Goal: Task Accomplishment & Management: Manage account settings

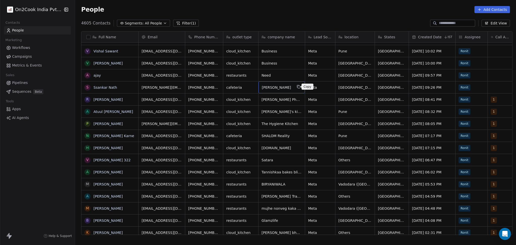
click at [297, 87] on icon "grid" at bounding box center [299, 87] width 4 height 4
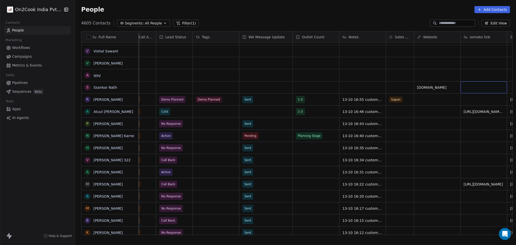
scroll to position [0, 403]
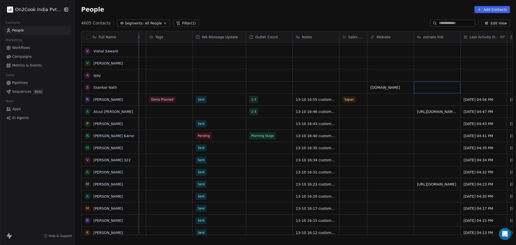
click at [437, 90] on div "grid" at bounding box center [437, 87] width 46 height 12
click at [429, 86] on div "grid" at bounding box center [437, 87] width 46 height 12
click at [430, 85] on div "grid" at bounding box center [437, 87] width 46 height 12
click at [426, 87] on div "grid" at bounding box center [437, 87] width 46 height 12
click at [426, 86] on div "grid" at bounding box center [437, 87] width 46 height 12
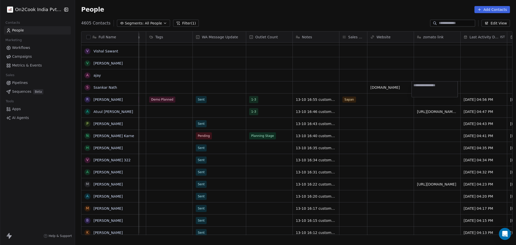
type textarea "**********"
click at [339, 87] on html "On2Cook India Pvt. Ltd. Contacts People Marketing Workflows Campaigns Metrics &…" at bounding box center [258, 122] width 516 height 245
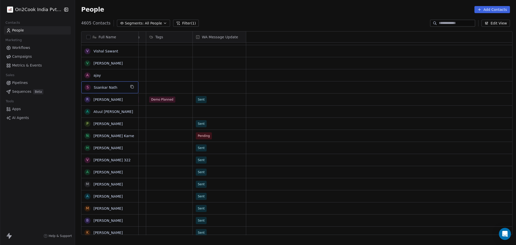
scroll to position [0, 0]
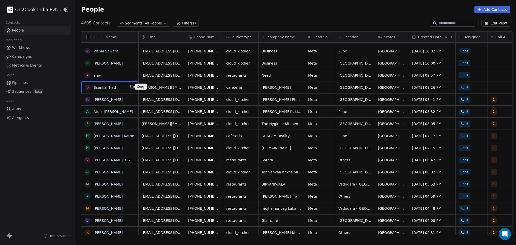
click at [131, 87] on icon "grid" at bounding box center [132, 87] width 4 height 4
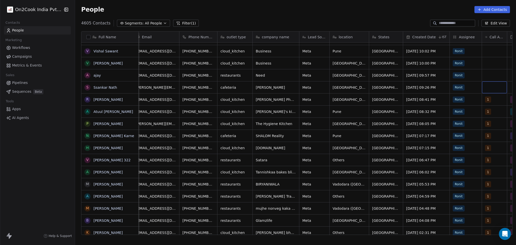
click at [494, 86] on div "grid" at bounding box center [494, 87] width 25 height 12
click at [491, 89] on div "grid" at bounding box center [494, 87] width 25 height 12
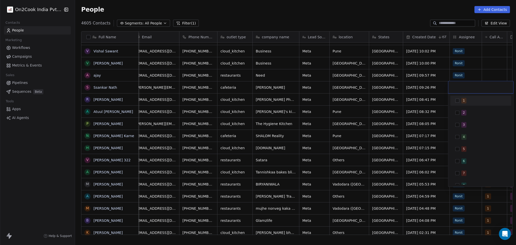
click at [477, 103] on div "1" at bounding box center [483, 101] width 45 height 6
click at [484, 71] on html "On2Cook India Pvt. Ltd. Contacts People Marketing Workflows Campaigns Metrics &…" at bounding box center [258, 122] width 516 height 245
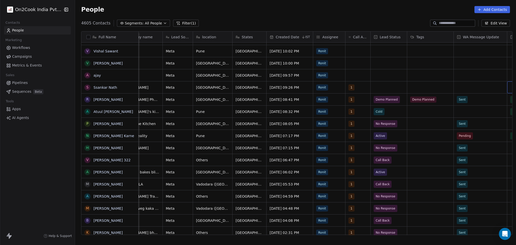
scroll to position [0, 189]
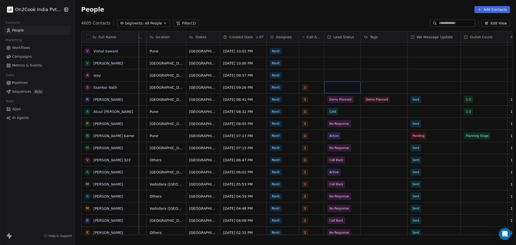
click at [338, 89] on div "grid" at bounding box center [342, 87] width 36 height 12
click at [340, 88] on div "grid" at bounding box center [342, 87] width 36 height 12
click at [340, 87] on div "grid" at bounding box center [342, 87] width 36 height 12
click at [339, 88] on div "grid" at bounding box center [342, 87] width 36 height 12
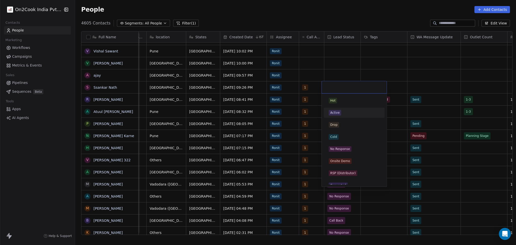
click at [340, 116] on div "Active" at bounding box center [354, 113] width 57 height 8
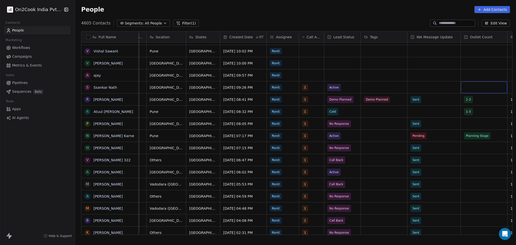
scroll to position [0, 236]
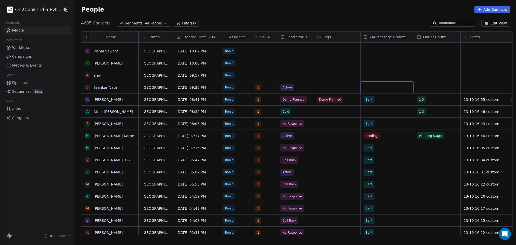
click at [386, 86] on div "grid" at bounding box center [387, 87] width 53 height 12
click at [383, 99] on div "Sent" at bounding box center [390, 101] width 51 height 6
click at [283, 89] on span "Active" at bounding box center [287, 87] width 9 height 5
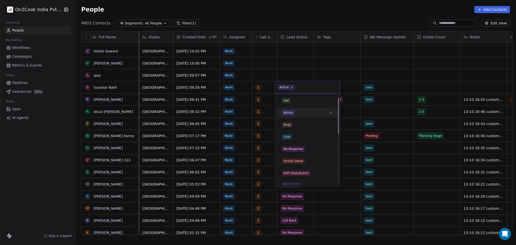
scroll to position [34, 0]
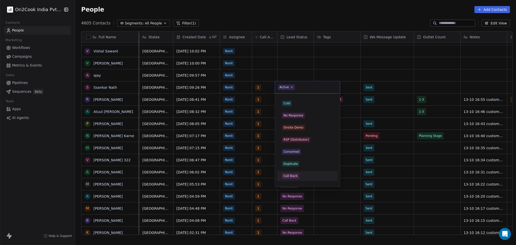
click at [293, 179] on div "Call Back" at bounding box center [307, 176] width 57 height 8
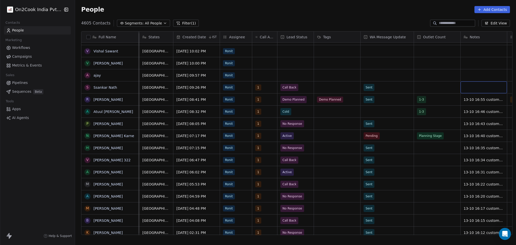
click at [466, 84] on div "grid" at bounding box center [484, 87] width 46 height 12
type textarea "**********"
click at [435, 100] on html "On2Cook India Pvt. Ltd. Contacts People Marketing Workflows Campaigns Metrics &…" at bounding box center [258, 122] width 516 height 245
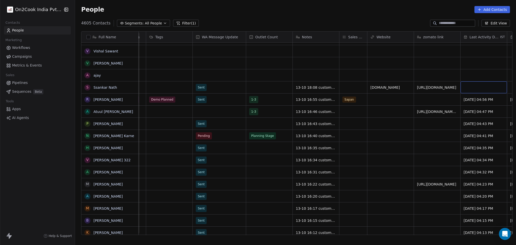
scroll to position [0, 450]
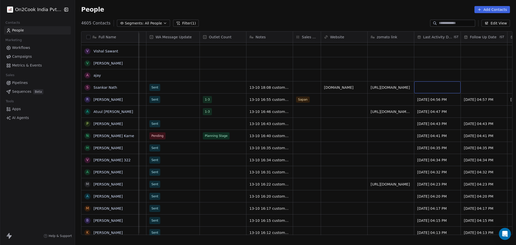
click at [434, 85] on div "grid" at bounding box center [437, 87] width 46 height 12
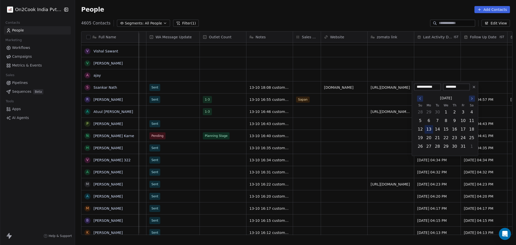
click at [429, 129] on button "13" at bounding box center [429, 129] width 8 height 8
click at [377, 127] on html "On2Cook India Pvt. Ltd. Contacts People Marketing Workflows Campaigns Metrics &…" at bounding box center [258, 122] width 516 height 245
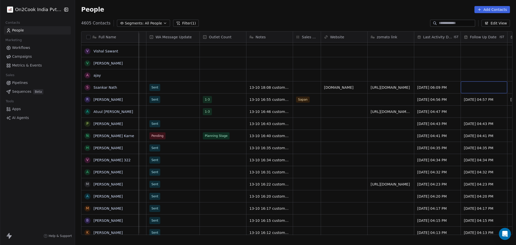
click at [470, 86] on div "grid" at bounding box center [484, 87] width 46 height 12
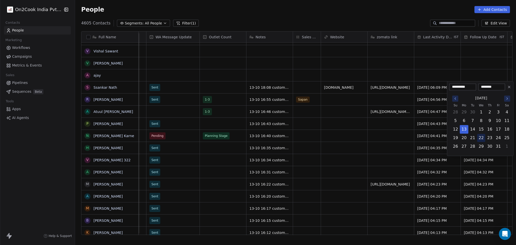
click at [481, 139] on button "22" at bounding box center [481, 138] width 8 height 8
type input "**********"
click at [400, 133] on html "On2Cook India Pvt. Ltd. Contacts People Marketing Workflows Campaigns Metrics &…" at bounding box center [258, 122] width 516 height 245
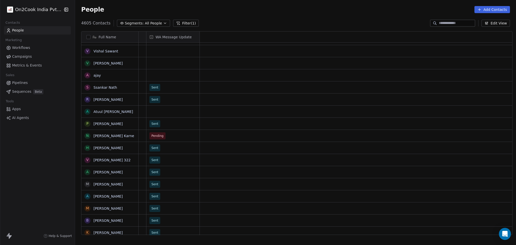
scroll to position [0, 0]
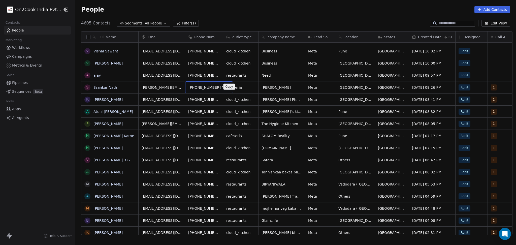
click at [225, 85] on icon "grid" at bounding box center [227, 87] width 4 height 4
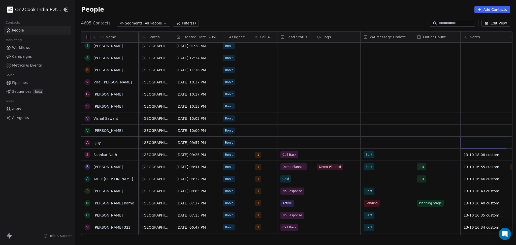
scroll to position [0, 264]
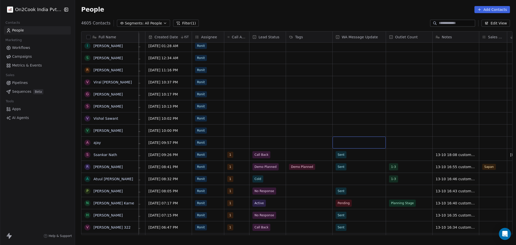
click at [347, 142] on div "grid" at bounding box center [359, 143] width 53 height 12
click at [347, 156] on div "Sent" at bounding box center [362, 156] width 51 height 6
click at [396, 144] on div "grid" at bounding box center [409, 143] width 46 height 12
click at [394, 140] on div "grid" at bounding box center [409, 143] width 46 height 12
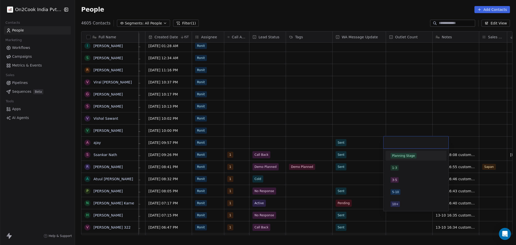
click at [395, 158] on div "Planning Stage" at bounding box center [416, 156] width 57 height 8
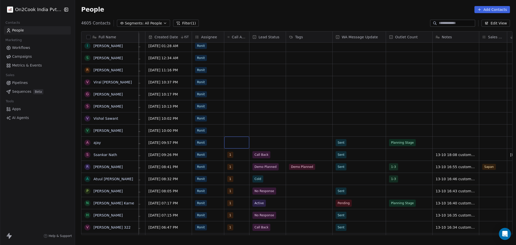
click at [227, 143] on div "grid" at bounding box center [236, 143] width 25 height 12
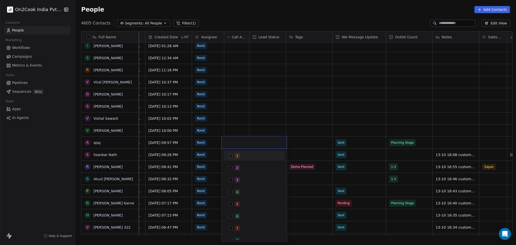
click at [236, 156] on span "1" at bounding box center [237, 156] width 5 height 6
click at [299, 144] on html "On2Cook India Pvt. Ltd. Contacts People Marketing Workflows Campaigns Metrics &…" at bounding box center [258, 122] width 516 height 245
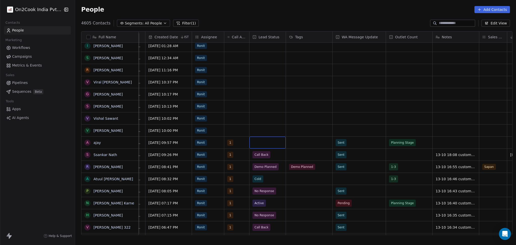
click at [262, 142] on div "grid" at bounding box center [267, 143] width 36 height 12
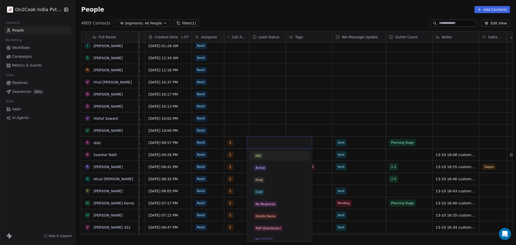
click at [263, 141] on input "text" at bounding box center [279, 143] width 59 height 6
click at [267, 166] on div "Active" at bounding box center [279, 168] width 51 height 6
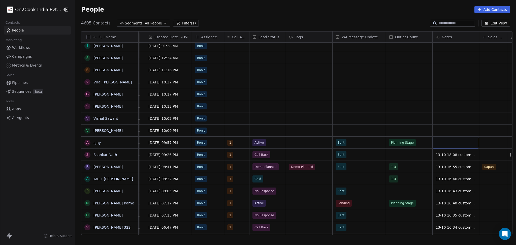
click at [441, 141] on div "grid" at bounding box center [456, 143] width 46 height 12
type textarea "**********"
click at [419, 142] on html "On2Cook India Pvt. Ltd. Contacts People Marketing Workflows Campaigns Metrics &…" at bounding box center [258, 122] width 516 height 245
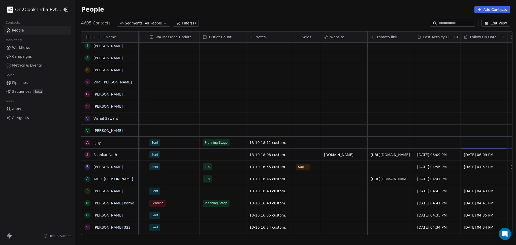
scroll to position [0, 497]
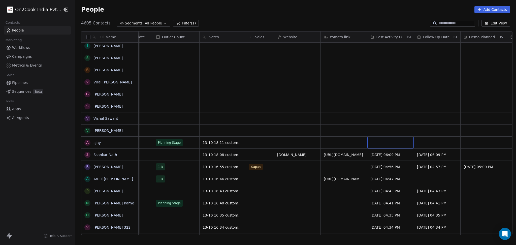
click at [377, 139] on div "grid" at bounding box center [390, 143] width 46 height 12
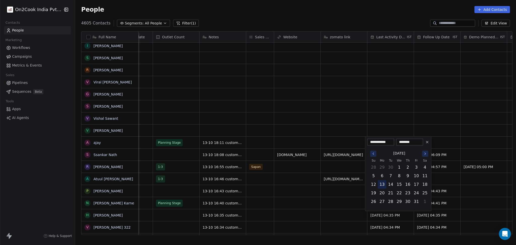
click at [383, 185] on button "13" at bounding box center [382, 184] width 8 height 8
click at [330, 173] on html "On2Cook India Pvt. Ltd. Contacts People Marketing Workflows Campaigns Metrics &…" at bounding box center [258, 122] width 516 height 245
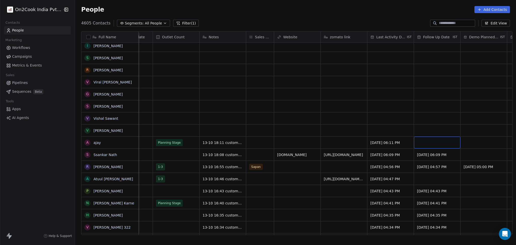
click at [438, 137] on div "grid" at bounding box center [437, 143] width 46 height 12
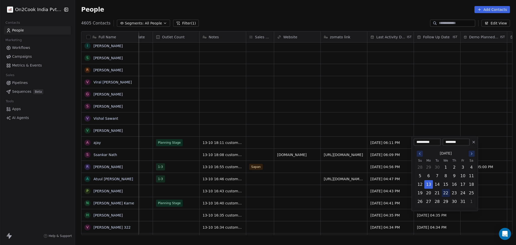
click at [445, 194] on button "22" at bounding box center [446, 193] width 8 height 8
type input "**********"
click at [104, 139] on html "On2Cook India Pvt. Ltd. Contacts People Marketing Workflows Campaigns Metrics &…" at bounding box center [258, 122] width 516 height 245
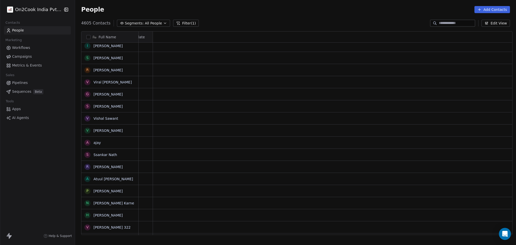
scroll to position [0, 0]
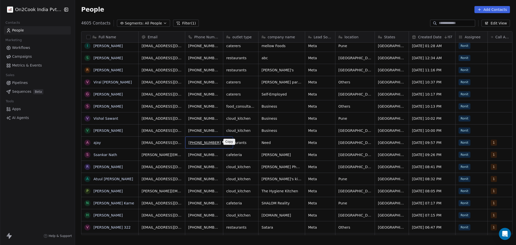
click at [225, 142] on icon "grid" at bounding box center [227, 142] width 4 height 4
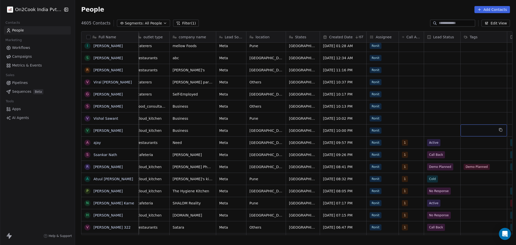
scroll to position [0, 142]
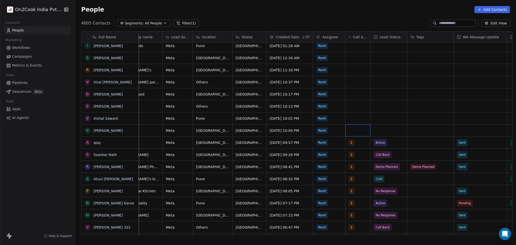
click at [356, 132] on div "grid" at bounding box center [357, 130] width 25 height 12
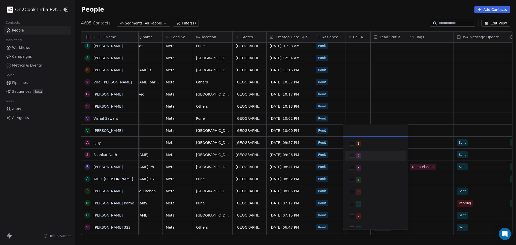
click at [350, 142] on button "Suggestions" at bounding box center [352, 144] width 4 height 4
click at [380, 95] on html "On2Cook India Pvt. Ltd. Contacts People Marketing Workflows Campaigns Metrics &…" at bounding box center [258, 122] width 516 height 245
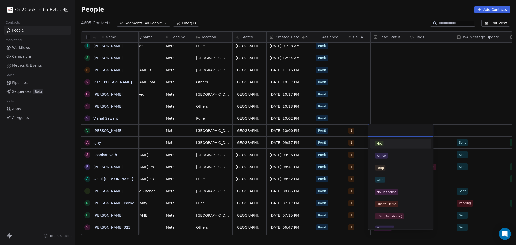
click at [388, 128] on input "text" at bounding box center [400, 130] width 59 height 6
click at [385, 192] on div "No Response" at bounding box center [387, 192] width 20 height 5
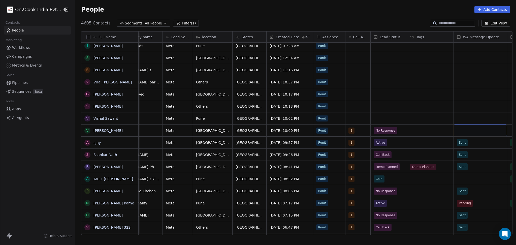
click at [456, 129] on div "grid" at bounding box center [480, 130] width 53 height 12
click at [466, 143] on div "Sent" at bounding box center [480, 144] width 51 height 6
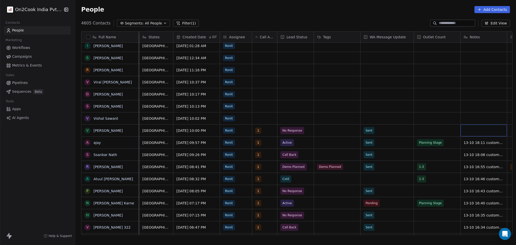
scroll to position [0, 264]
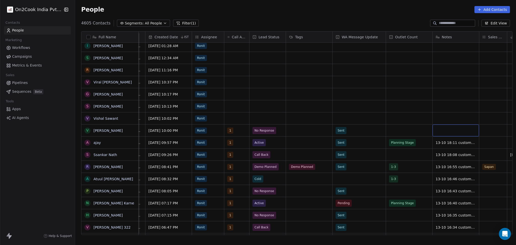
click at [441, 130] on div "grid" at bounding box center [456, 130] width 46 height 12
click at [442, 128] on div "grid" at bounding box center [456, 130] width 46 height 12
type textarea "**********"
click at [397, 131] on html "On2Cook India Pvt. Ltd. Contacts People Marketing Workflows Campaigns Metrics &…" at bounding box center [258, 122] width 516 height 245
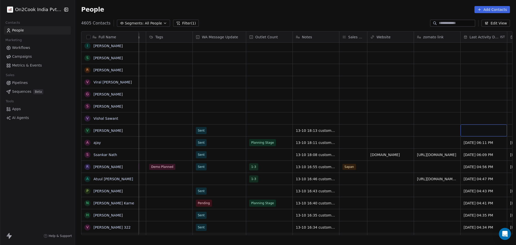
scroll to position [0, 450]
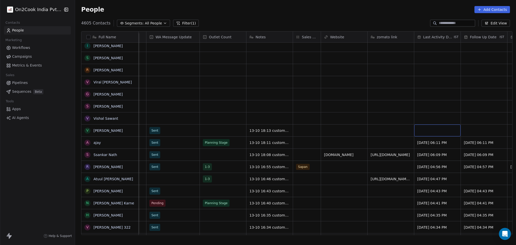
click at [436, 134] on div "grid" at bounding box center [437, 130] width 46 height 12
click at [437, 132] on div "grid" at bounding box center [437, 130] width 46 height 12
click at [434, 134] on div "grid" at bounding box center [437, 130] width 46 height 12
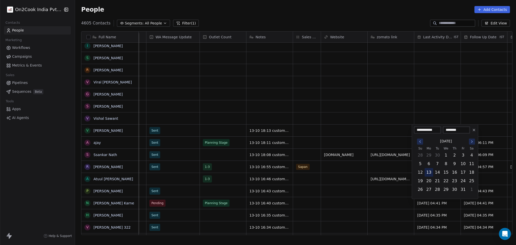
click at [428, 174] on button "13" at bounding box center [429, 172] width 8 height 8
click at [380, 171] on html "On2Cook India Pvt. Ltd. Contacts People Marketing Workflows Campaigns Metrics &…" at bounding box center [258, 122] width 516 height 245
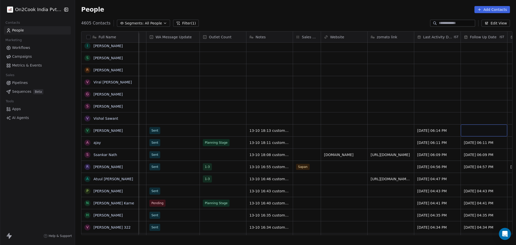
click at [472, 133] on div "grid" at bounding box center [484, 130] width 46 height 12
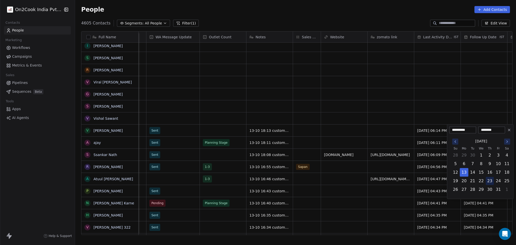
click at [490, 179] on button "23" at bounding box center [490, 181] width 8 height 8
type input "**********"
click at [348, 171] on html "On2Cook India Pvt. Ltd. Contacts People Marketing Workflows Campaigns Metrics &…" at bounding box center [258, 122] width 516 height 245
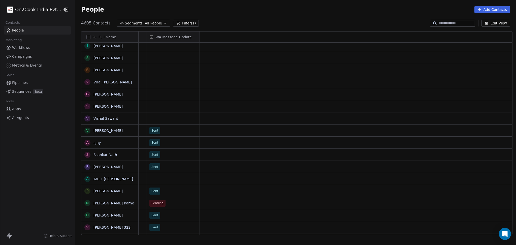
scroll to position [0, 0]
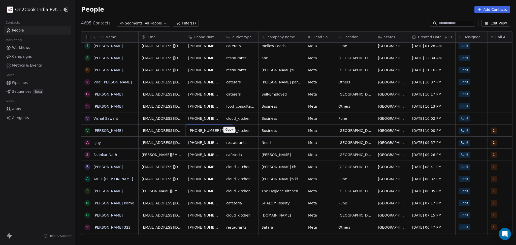
click at [225, 130] on icon "grid" at bounding box center [227, 130] width 4 height 4
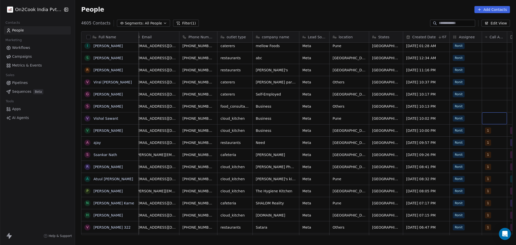
click at [486, 117] on div "grid" at bounding box center [494, 118] width 25 height 12
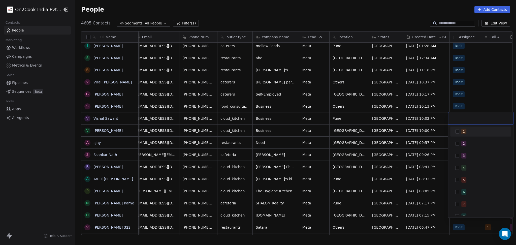
click at [474, 131] on div "1" at bounding box center [483, 132] width 45 height 6
click at [474, 99] on html "On2Cook India Pvt. Ltd. Contacts People Marketing Workflows Campaigns Metrics &…" at bounding box center [258, 122] width 516 height 245
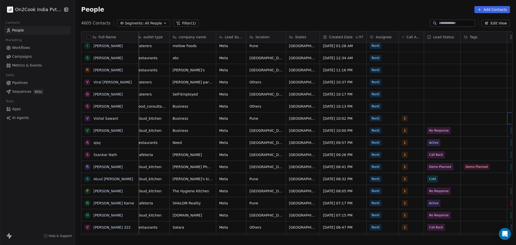
scroll to position [0, 142]
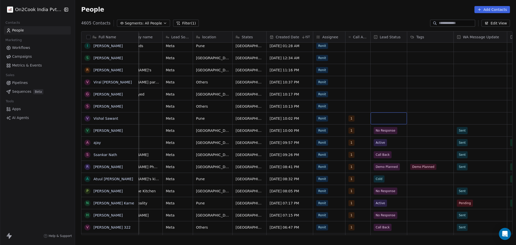
click at [371, 119] on div "grid" at bounding box center [389, 118] width 36 height 12
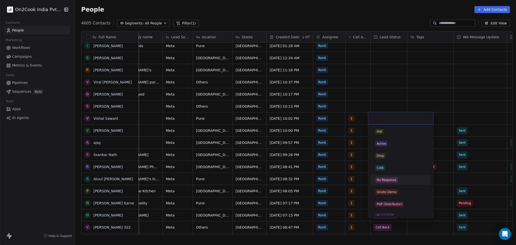
click at [386, 178] on div "No Response" at bounding box center [387, 180] width 20 height 5
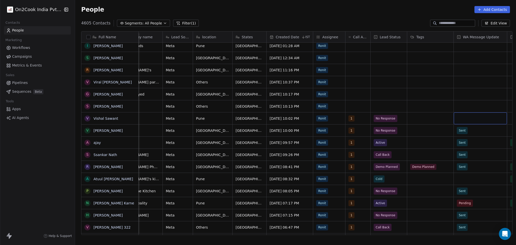
click at [457, 117] on div "grid" at bounding box center [480, 118] width 53 height 12
click at [471, 131] on div "Sent" at bounding box center [480, 132] width 51 height 6
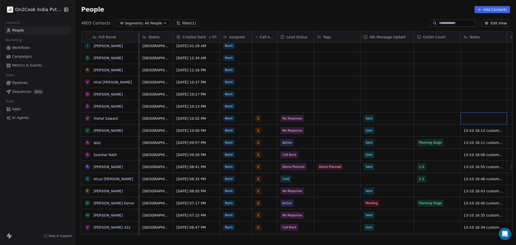
scroll to position [0, 264]
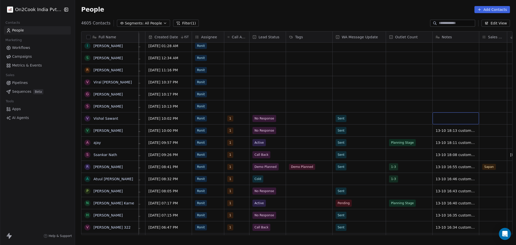
click at [438, 117] on div "grid" at bounding box center [456, 118] width 46 height 12
click at [449, 115] on textarea "**********" at bounding box center [453, 120] width 46 height 16
type textarea "**********"
click at [405, 120] on html "On2Cook India Pvt. Ltd. Contacts People Marketing Workflows Campaigns Metrics &…" at bounding box center [258, 122] width 516 height 245
click at [465, 122] on span "13-10 18:18 dialed number is forwarded" at bounding box center [466, 120] width 60 height 10
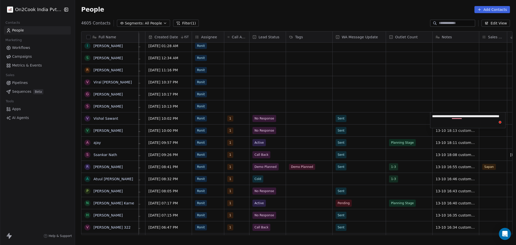
type textarea "**********"
click at [405, 116] on html "On2Cook India Pvt. Ltd. Contacts People Marketing Workflows Campaigns Metrics &…" at bounding box center [258, 122] width 516 height 245
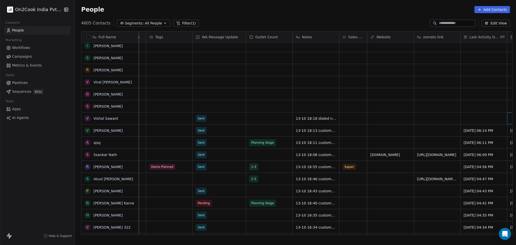
scroll to position [0, 497]
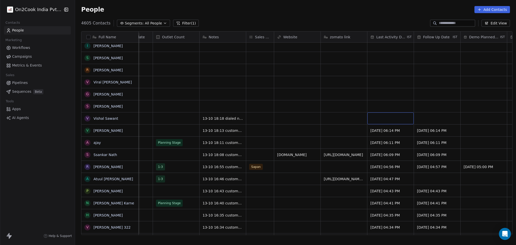
click at [401, 116] on div "grid" at bounding box center [390, 118] width 46 height 12
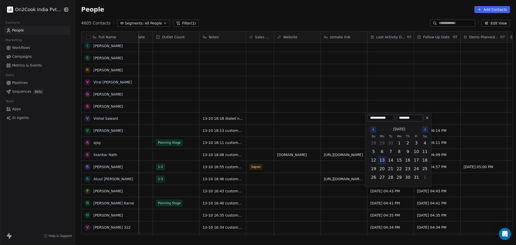
click at [385, 159] on button "13" at bounding box center [382, 160] width 8 height 8
click at [346, 129] on html "On2Cook India Pvt. Ltd. Contacts People Marketing Workflows Campaigns Metrics &…" at bounding box center [258, 122] width 516 height 245
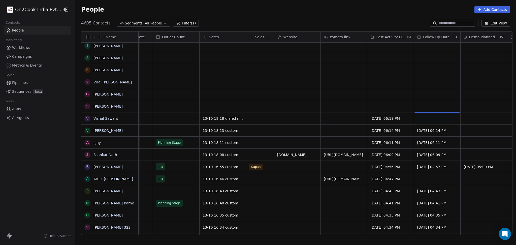
click at [433, 121] on div "grid" at bounding box center [437, 118] width 46 height 12
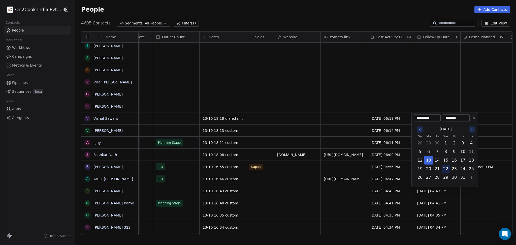
click at [442, 169] on button "22" at bounding box center [446, 169] width 8 height 8
type input "**********"
click at [387, 169] on html "On2Cook India Pvt. Ltd. Contacts People Marketing Workflows Campaigns Metrics &…" at bounding box center [258, 122] width 516 height 245
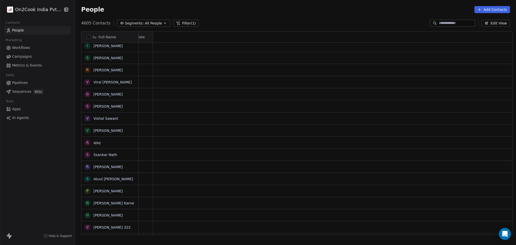
scroll to position [0, 0]
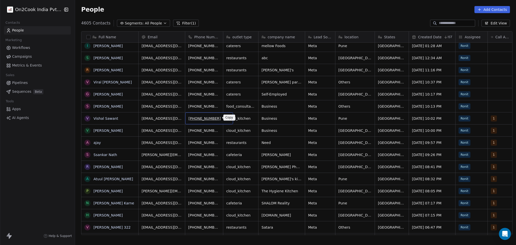
click at [224, 119] on button "grid" at bounding box center [227, 118] width 6 height 6
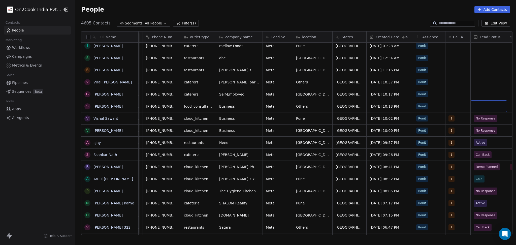
scroll to position [0, 89]
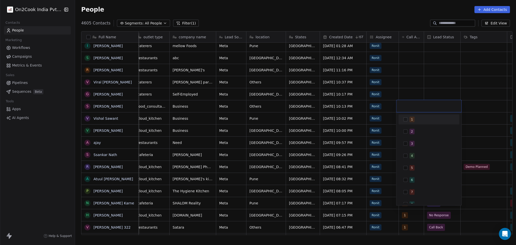
click at [407, 117] on button "Suggestions" at bounding box center [405, 119] width 4 height 4
click at [413, 78] on html "On2Cook India Pvt. Ltd. Contacts People Marketing Workflows Campaigns Metrics &…" at bounding box center [258, 122] width 516 height 245
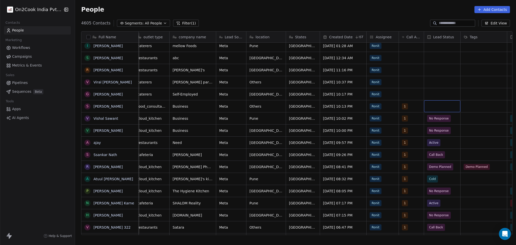
click at [437, 102] on div "grid" at bounding box center [442, 106] width 36 height 12
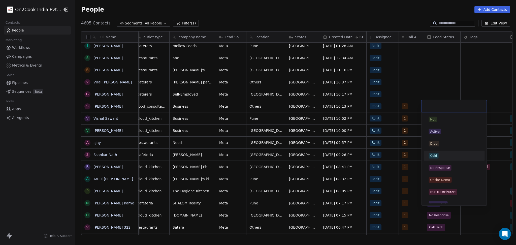
click at [445, 166] on div "No Response" at bounding box center [440, 168] width 20 height 5
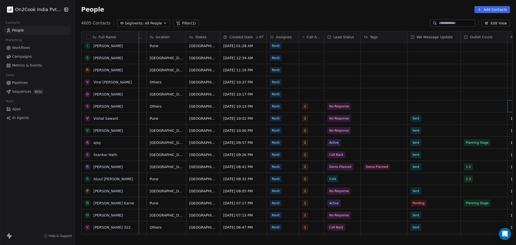
scroll to position [0, 236]
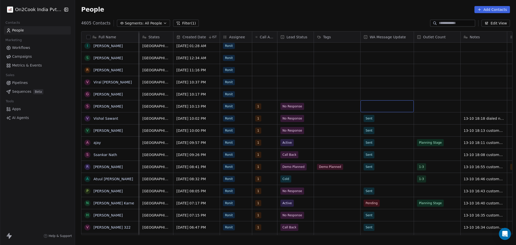
click at [381, 106] on div "grid" at bounding box center [387, 106] width 53 height 12
click at [377, 119] on div "Sent" at bounding box center [390, 120] width 51 height 6
click at [466, 104] on div "grid" at bounding box center [484, 106] width 46 height 12
type textarea "**********"
click at [437, 105] on html "On2Cook India Pvt. Ltd. Contacts People Marketing Workflows Campaigns Metrics &…" at bounding box center [258, 122] width 516 height 245
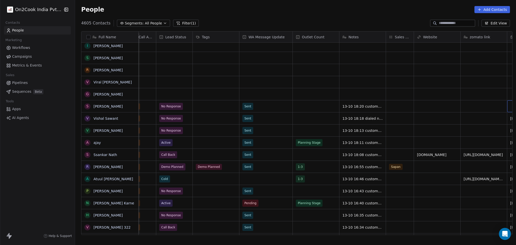
scroll to position [0, 450]
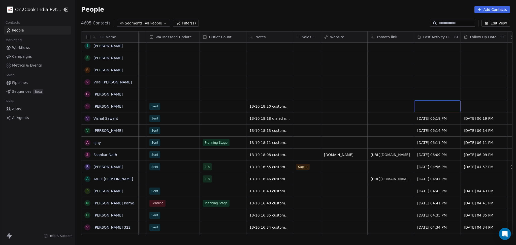
click at [438, 109] on div "grid" at bounding box center [437, 106] width 46 height 12
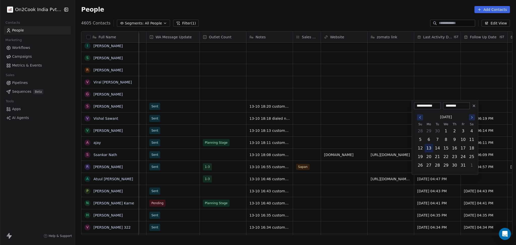
click at [426, 149] on button "13" at bounding box center [429, 148] width 8 height 8
click at [367, 132] on html "On2Cook India Pvt. Ltd. Contacts People Marketing Workflows Campaigns Metrics &…" at bounding box center [258, 122] width 516 height 245
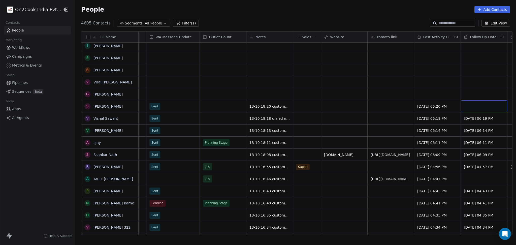
click at [473, 103] on div "grid" at bounding box center [484, 106] width 46 height 12
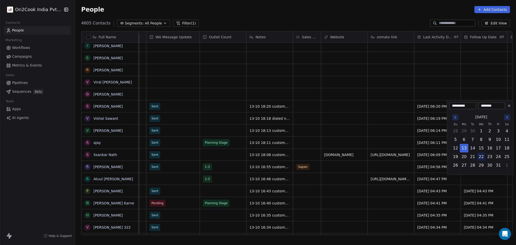
click at [479, 155] on button "22" at bounding box center [481, 157] width 8 height 8
type input "**********"
drag, startPoint x: 303, startPoint y: 145, endPoint x: 142, endPoint y: 105, distance: 165.3
click at [301, 144] on html "On2Cook India Pvt. Ltd. Contacts People Marketing Workflows Campaigns Metrics &…" at bounding box center [258, 122] width 516 height 245
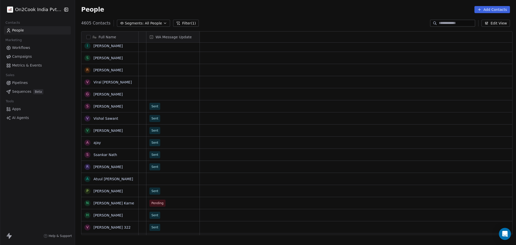
scroll to position [0, 0]
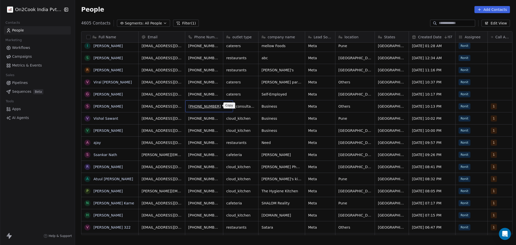
click at [226, 106] on icon "grid" at bounding box center [227, 106] width 2 height 2
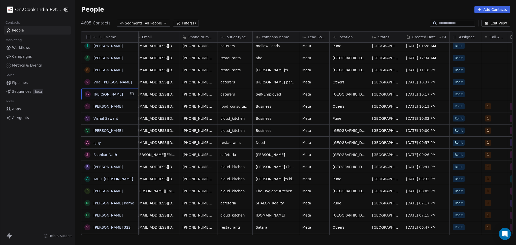
click at [129, 96] on button "grid" at bounding box center [132, 93] width 6 height 6
click at [485, 92] on div "grid" at bounding box center [494, 94] width 25 height 12
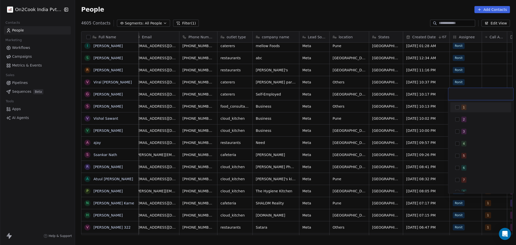
click at [481, 110] on div "1" at bounding box center [480, 107] width 57 height 8
click at [477, 75] on html "On2Cook India Pvt. Ltd. Contacts People Marketing Workflows Campaigns Metrics &…" at bounding box center [258, 122] width 516 height 245
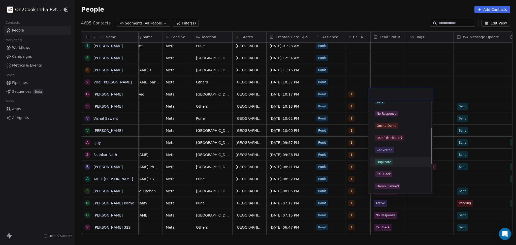
scroll to position [67, 0]
click at [392, 148] on div "Call Back" at bounding box center [400, 149] width 51 height 6
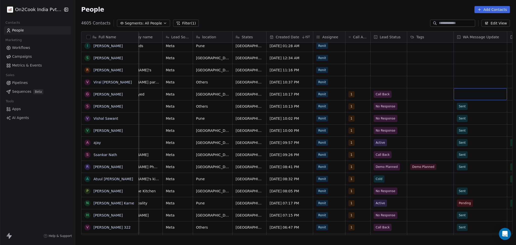
click at [462, 97] on div "grid" at bounding box center [480, 94] width 53 height 12
click at [463, 109] on div "Sent" at bounding box center [460, 107] width 7 height 5
click at [435, 94] on div "grid" at bounding box center [430, 94] width 46 height 12
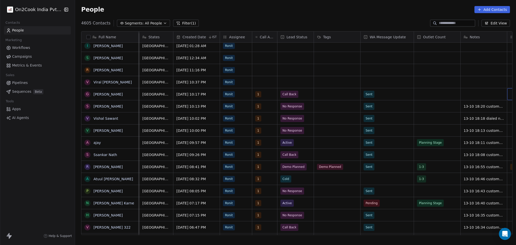
scroll to position [0, 264]
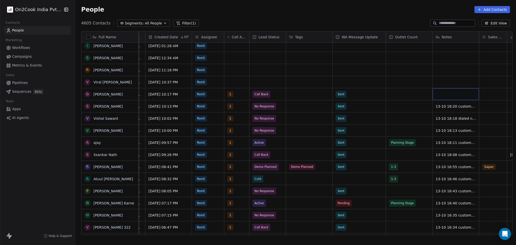
click at [444, 95] on div "grid" at bounding box center [456, 94] width 46 height 12
click at [465, 98] on textarea "**********" at bounding box center [453, 96] width 46 height 16
type textarea "**********"
click at [388, 105] on html "On2Cook India Pvt. Ltd. Contacts People Marketing Workflows Campaigns Metrics &…" at bounding box center [258, 122] width 516 height 245
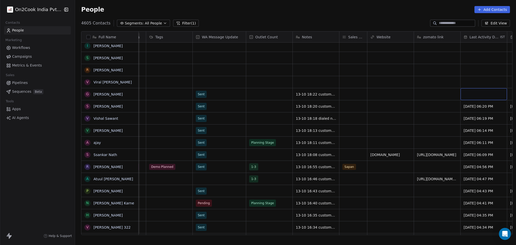
scroll to position [0, 450]
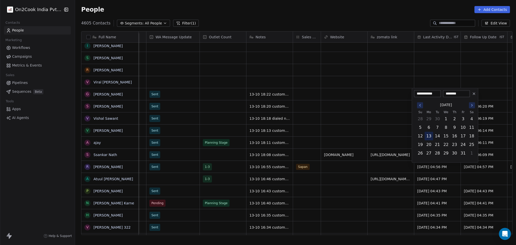
click at [430, 137] on button "13" at bounding box center [429, 136] width 8 height 8
click at [357, 127] on html "On2Cook India Pvt. Ltd. Contacts People Marketing Workflows Campaigns Metrics &…" at bounding box center [258, 122] width 516 height 245
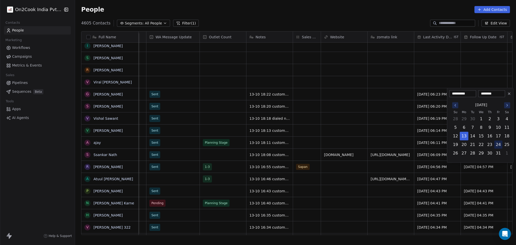
click at [499, 144] on button "24" at bounding box center [498, 145] width 8 height 8
type input "**********"
click at [266, 142] on html "On2Cook India Pvt. Ltd. Contacts People Marketing Workflows Campaigns Metrics &…" at bounding box center [258, 122] width 516 height 245
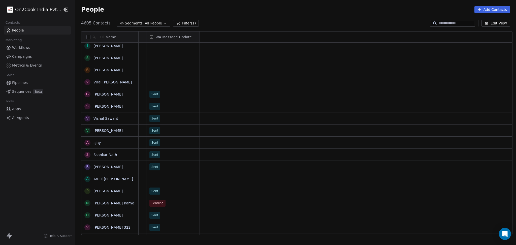
scroll to position [0, 0]
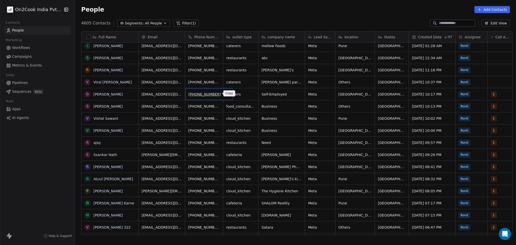
click at [224, 94] on button "grid" at bounding box center [227, 93] width 6 height 6
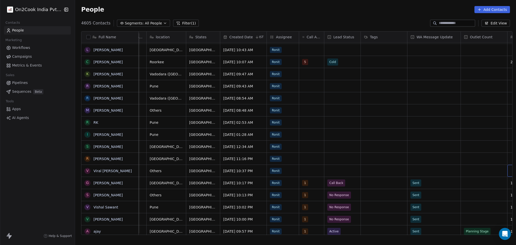
scroll to position [0, 236]
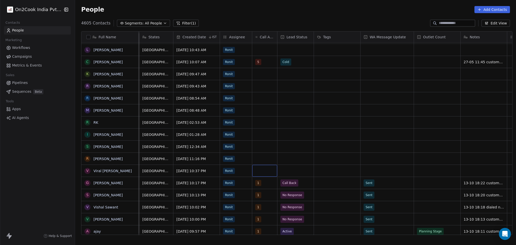
click at [256, 175] on div "grid" at bounding box center [264, 171] width 25 height 12
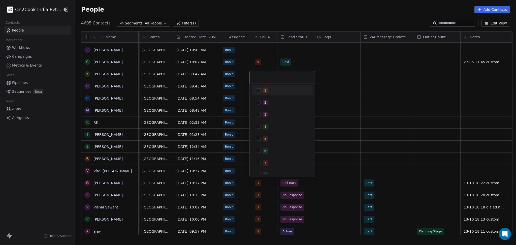
click at [270, 90] on div "1" at bounding box center [285, 91] width 45 height 6
click at [324, 127] on html "On2Cook India Pvt. Ltd. Contacts People Marketing Workflows Campaigns Metrics &…" at bounding box center [258, 122] width 516 height 245
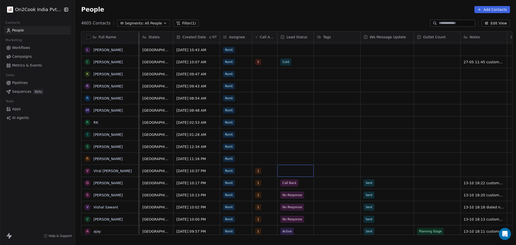
click at [293, 167] on div "grid" at bounding box center [295, 171] width 36 height 12
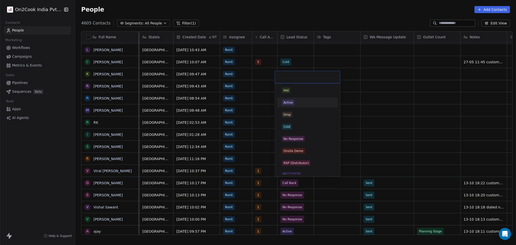
click at [307, 103] on div "Active" at bounding box center [307, 103] width 51 height 6
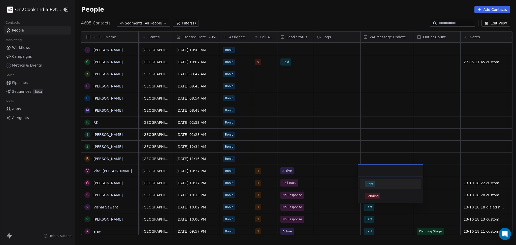
click at [373, 183] on div "Sent" at bounding box center [370, 184] width 7 height 5
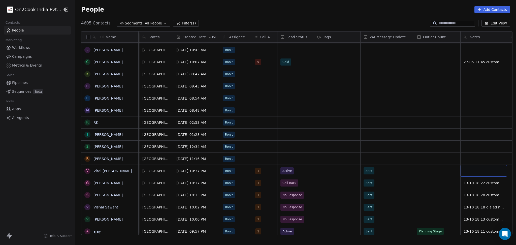
click at [485, 172] on div "grid" at bounding box center [484, 171] width 46 height 12
type textarea "**********"
click at [424, 161] on html "On2Cook India Pvt. Ltd. Contacts People Marketing Workflows Campaigns Metrics &…" at bounding box center [258, 122] width 516 height 245
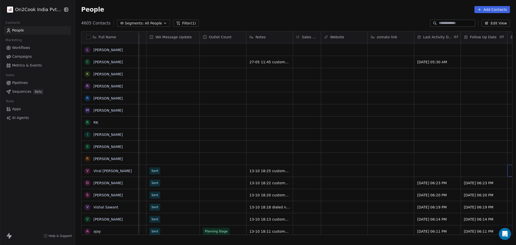
scroll to position [0, 497]
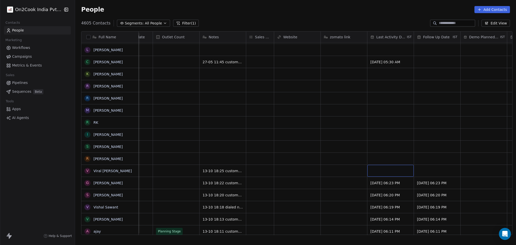
click at [380, 172] on div "grid" at bounding box center [390, 171] width 46 height 12
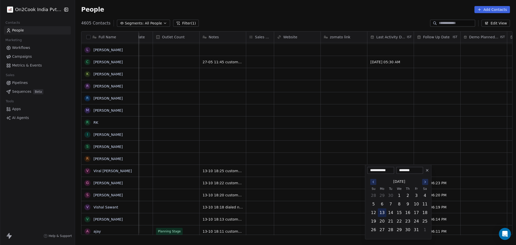
click at [382, 212] on button "13" at bounding box center [382, 213] width 8 height 8
click at [315, 202] on html "On2Cook India Pvt. Ltd. Contacts People Marketing Workflows Campaigns Metrics &…" at bounding box center [258, 122] width 516 height 245
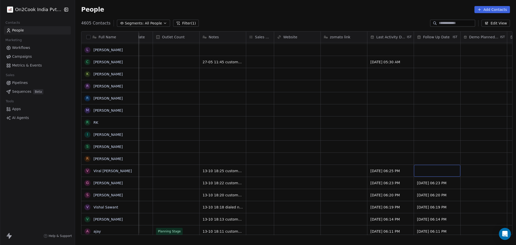
click at [432, 168] on div "grid" at bounding box center [437, 171] width 46 height 12
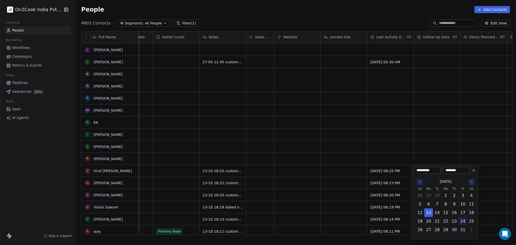
click at [461, 219] on button "24" at bounding box center [463, 221] width 8 height 8
type input "**********"
click at [243, 181] on html "On2Cook India Pvt. Ltd. Contacts People Marketing Workflows Campaigns Metrics &…" at bounding box center [258, 122] width 516 height 245
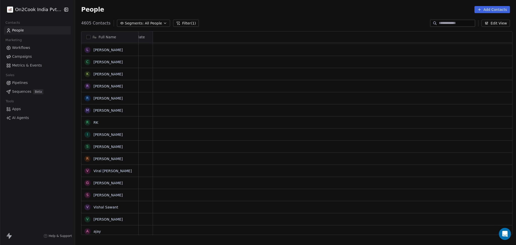
scroll to position [0, 0]
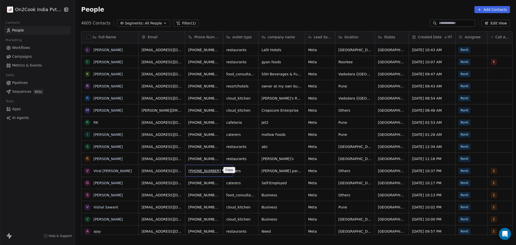
click at [226, 169] on icon "grid" at bounding box center [227, 170] width 2 height 2
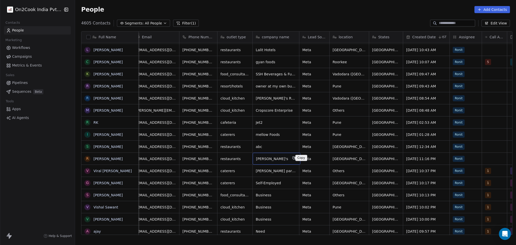
click at [292, 157] on button "grid" at bounding box center [294, 158] width 6 height 6
click at [374, 156] on icon "grid" at bounding box center [375, 157] width 2 height 2
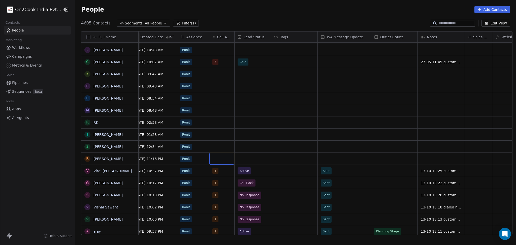
scroll to position [0, 279]
click at [394, 171] on div "grid" at bounding box center [394, 171] width 46 height 12
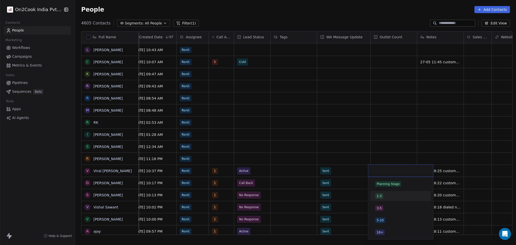
click at [397, 200] on div "1-3" at bounding box center [400, 196] width 57 height 8
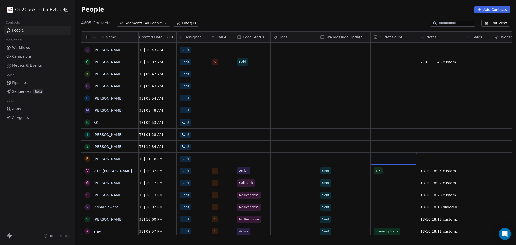
click at [393, 159] on div "grid" at bounding box center [394, 159] width 46 height 12
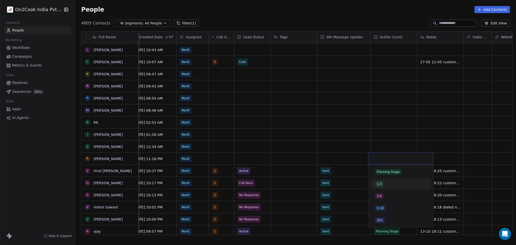
click at [396, 184] on div "1-3" at bounding box center [400, 184] width 51 height 6
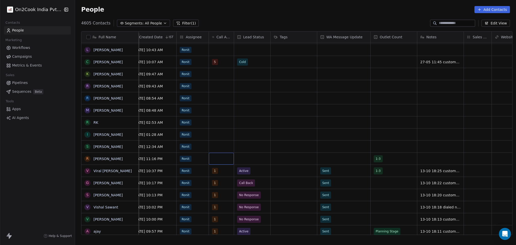
click at [222, 155] on div "grid" at bounding box center [221, 159] width 25 height 12
click at [212, 158] on div "grid" at bounding box center [221, 159] width 25 height 12
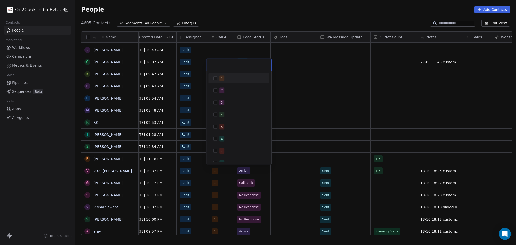
click at [223, 75] on div "1" at bounding box center [238, 78] width 57 height 8
click at [313, 108] on html "On2Cook India Pvt. Ltd. Contacts People Marketing Workflows Campaigns Metrics &…" at bounding box center [258, 122] width 516 height 245
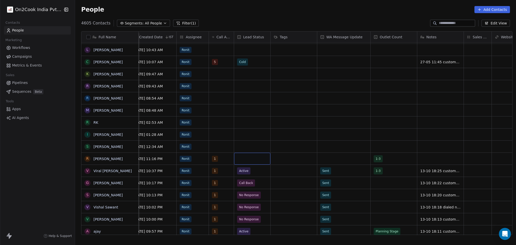
click at [252, 158] on div "grid" at bounding box center [252, 159] width 36 height 12
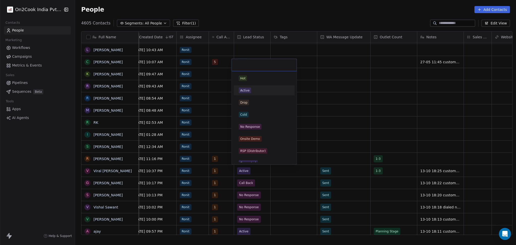
drag, startPoint x: 260, startPoint y: 86, endPoint x: 331, endPoint y: 165, distance: 105.3
click at [260, 87] on div "Active" at bounding box center [264, 90] width 57 height 8
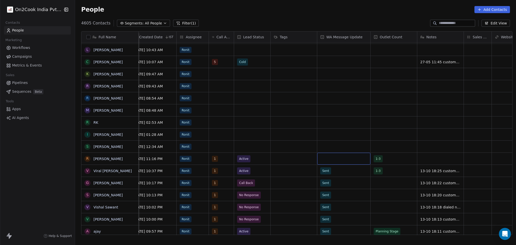
click at [328, 158] on div "grid" at bounding box center [343, 159] width 53 height 12
click at [336, 172] on div "Sent" at bounding box center [347, 172] width 51 height 6
click at [427, 157] on div "grid" at bounding box center [440, 159] width 46 height 12
type textarea "**********"
click at [470, 156] on html "On2Cook India Pvt. Ltd. Contacts People Marketing Workflows Campaigns Metrics &…" at bounding box center [258, 122] width 516 height 245
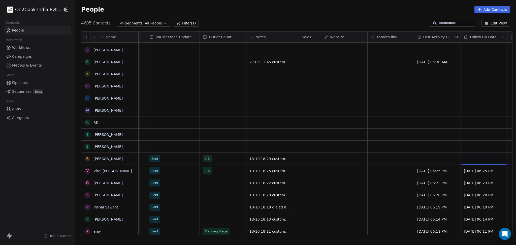
scroll to position [0, 497]
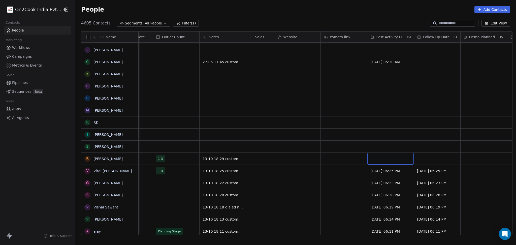
click at [388, 153] on div "grid" at bounding box center [390, 159] width 46 height 12
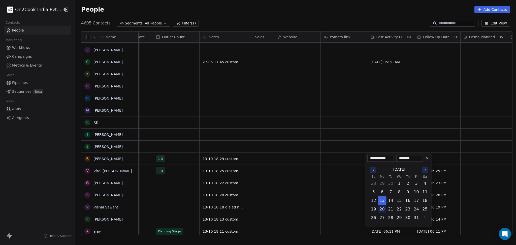
click at [381, 205] on button "20" at bounding box center [382, 209] width 8 height 8
click at [381, 202] on button "13" at bounding box center [382, 201] width 8 height 8
type input "**********"
click at [346, 195] on html "On2Cook India Pvt. Ltd. Contacts People Marketing Workflows Campaigns Metrics &…" at bounding box center [258, 122] width 516 height 245
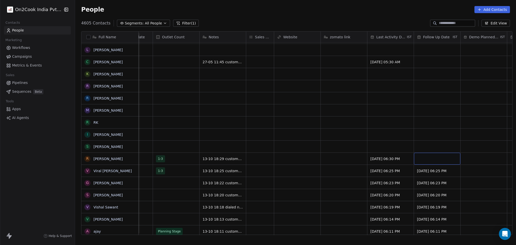
click at [428, 154] on div "grid" at bounding box center [437, 159] width 46 height 12
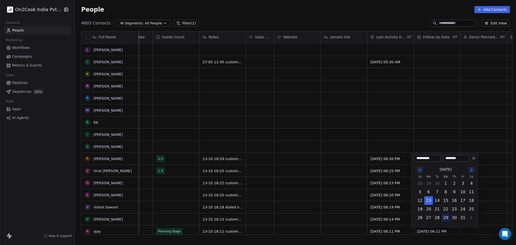
click at [442, 216] on button "29" at bounding box center [446, 218] width 8 height 8
type input "**********"
click at [122, 156] on html "On2Cook India Pvt. Ltd. Contacts People Marketing Workflows Campaigns Metrics &…" at bounding box center [258, 122] width 516 height 245
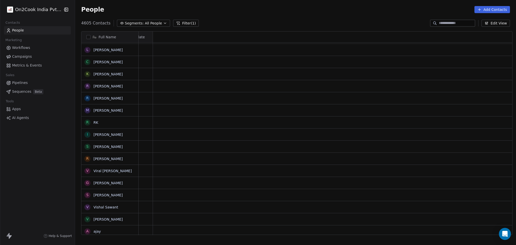
scroll to position [0, 0]
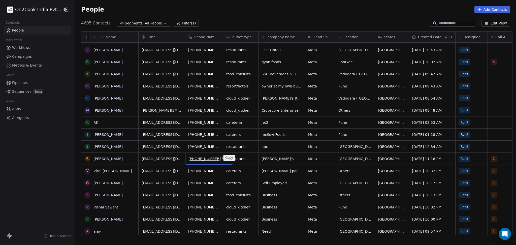
click at [226, 158] on icon "grid" at bounding box center [227, 158] width 2 height 2
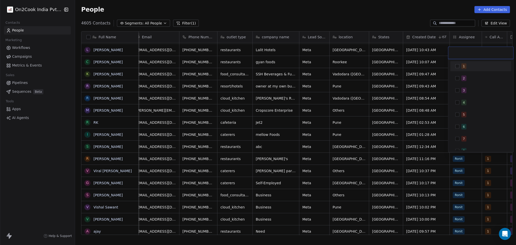
click at [468, 64] on div "1" at bounding box center [483, 66] width 45 height 6
click at [408, 161] on html "On2Cook India Pvt. Ltd. Contacts People Marketing Workflows Campaigns Metrics &…" at bounding box center [258, 122] width 516 height 245
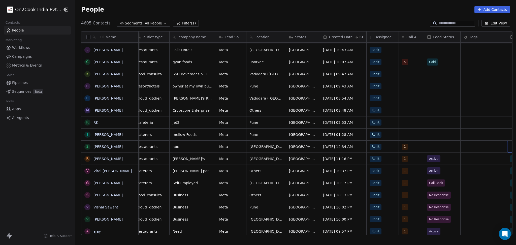
scroll to position [0, 142]
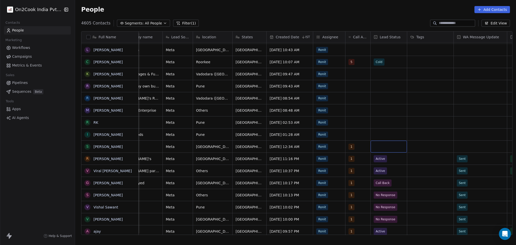
click at [391, 149] on div "grid" at bounding box center [389, 147] width 36 height 12
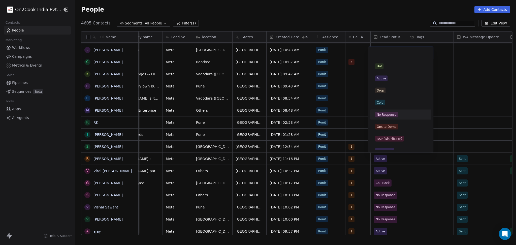
click at [405, 115] on div "No Response" at bounding box center [400, 115] width 51 height 6
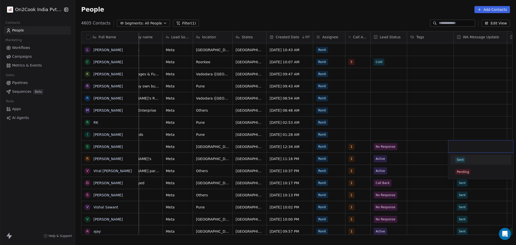
click at [469, 150] on div at bounding box center [480, 146] width 65 height 12
click at [469, 163] on div "Sent" at bounding box center [480, 160] width 57 height 8
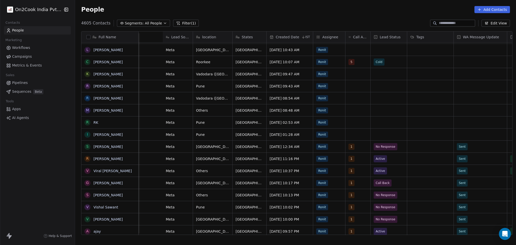
scroll to position [0, 310]
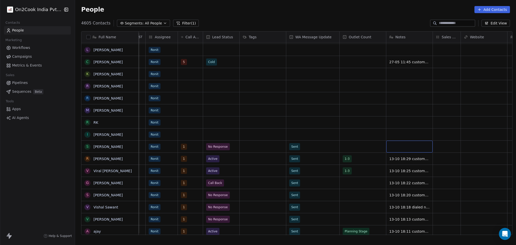
click at [414, 146] on div "grid" at bounding box center [409, 147] width 46 height 12
type textarea "**********"
click at [506, 150] on html "On2Cook India Pvt. Ltd. Contacts People Marketing Workflows Campaigns Metrics &…" at bounding box center [258, 122] width 516 height 245
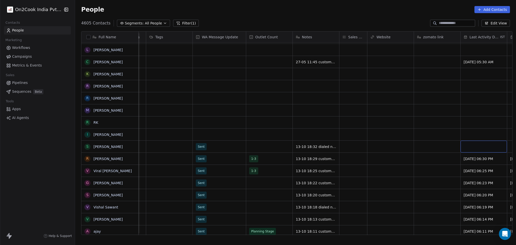
scroll to position [0, 450]
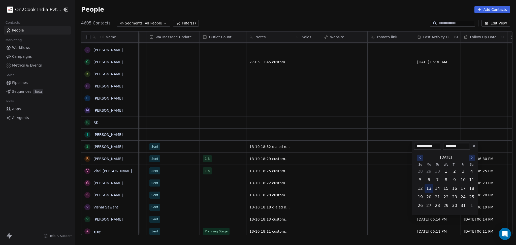
click at [430, 188] on button "13" at bounding box center [429, 188] width 8 height 8
click at [402, 190] on html "On2Cook India Pvt. Ltd. Contacts People Marketing Workflows Campaigns Metrics &…" at bounding box center [258, 122] width 516 height 245
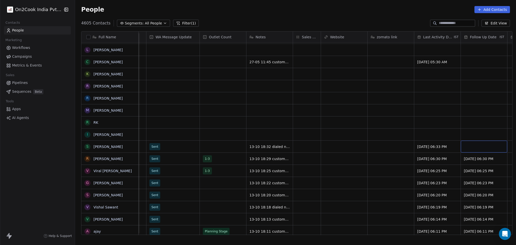
click at [480, 141] on div "grid" at bounding box center [484, 147] width 46 height 12
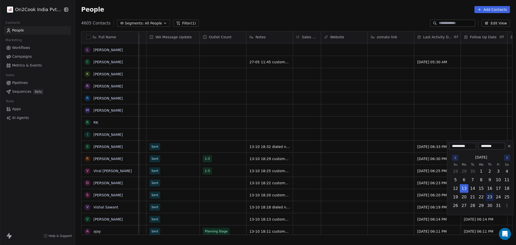
click at [491, 196] on button "23" at bounding box center [490, 197] width 8 height 8
type input "**********"
click at [329, 195] on html "On2Cook India Pvt. Ltd. Contacts People Marketing Workflows Campaigns Metrics &…" at bounding box center [258, 122] width 516 height 245
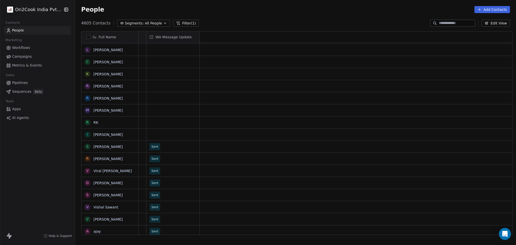
scroll to position [0, 0]
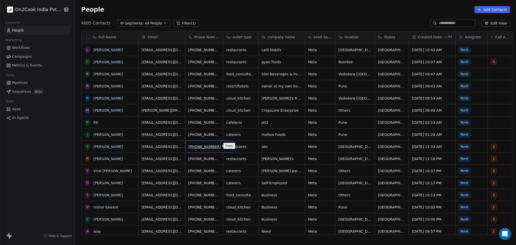
click at [225, 145] on icon "grid" at bounding box center [227, 146] width 4 height 4
click at [224, 148] on button "grid" at bounding box center [227, 146] width 6 height 6
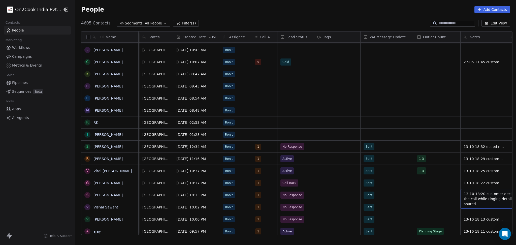
scroll to position [0, 264]
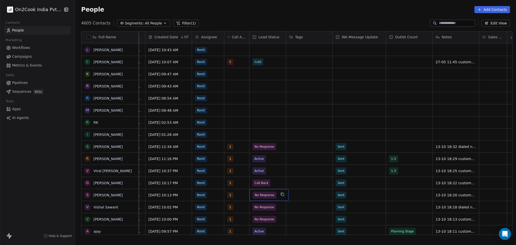
click at [262, 195] on span "No Response" at bounding box center [265, 195] width 20 height 5
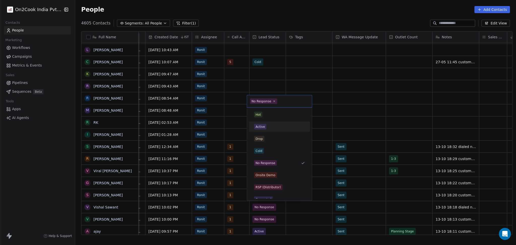
click at [265, 129] on span "Active" at bounding box center [260, 127] width 12 height 6
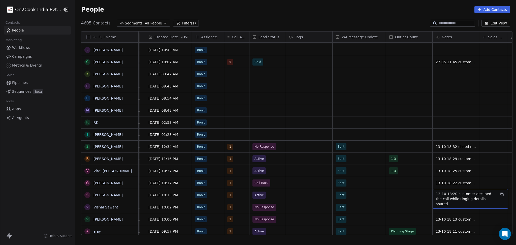
click at [440, 190] on div "13-10 18:20 customer declined the call while ringing details shared" at bounding box center [471, 199] width 76 height 20
click at [445, 190] on div "13-10 18:20 customer declined the call while ringing details shared" at bounding box center [471, 199] width 76 height 20
click at [453, 191] on textarea "**********" at bounding box center [467, 197] width 75 height 16
type textarea "**********"
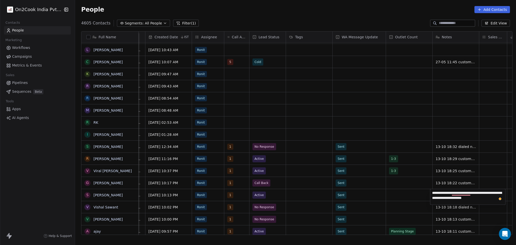
click at [398, 192] on html "On2Cook India Pvt. Ltd. Contacts People Marketing Workflows Campaigns Metrics &…" at bounding box center [258, 122] width 516 height 245
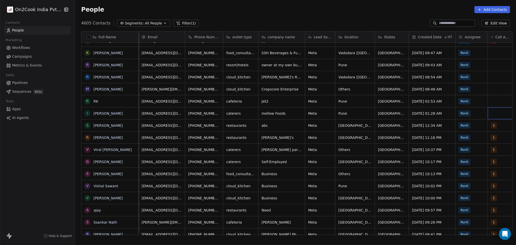
scroll to position [0, 6]
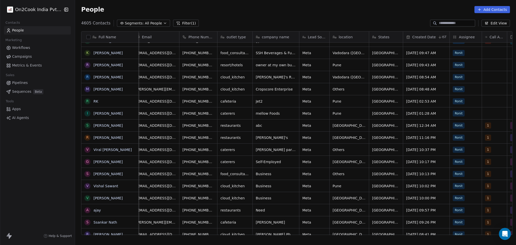
click at [291, 114] on icon "grid" at bounding box center [293, 113] width 4 height 4
click at [483, 113] on div "grid" at bounding box center [494, 113] width 25 height 12
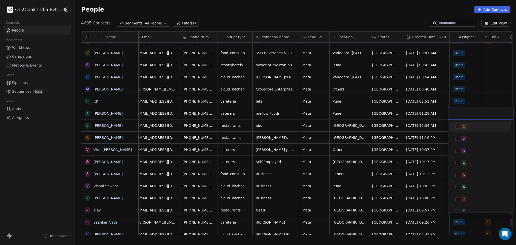
click at [470, 124] on div "1" at bounding box center [483, 127] width 45 height 6
click at [486, 103] on html "On2Cook India Pvt. Ltd. Contacts People Marketing Workflows Campaigns Metrics &…" at bounding box center [258, 122] width 516 height 245
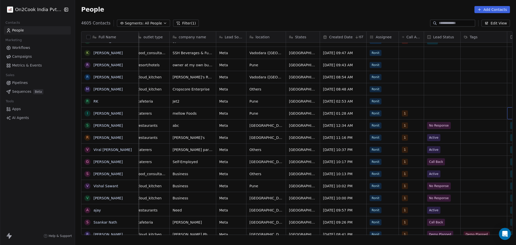
scroll to position [0, 142]
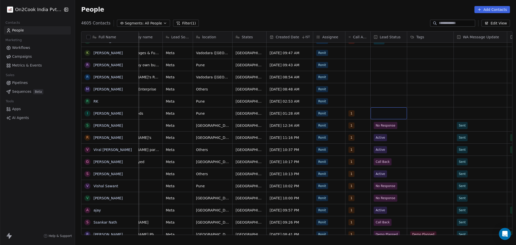
click at [384, 112] on div "grid" at bounding box center [389, 113] width 36 height 12
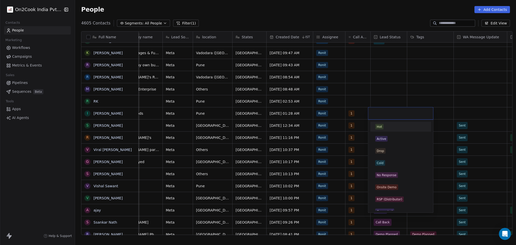
click at [384, 112] on input "text" at bounding box center [400, 114] width 59 height 6
click at [386, 162] on div "Cold" at bounding box center [400, 163] width 51 height 6
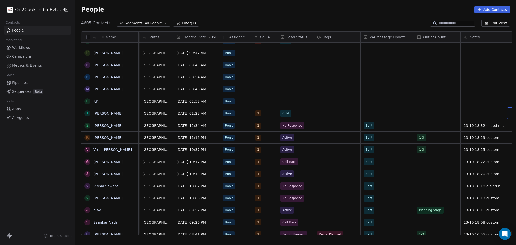
scroll to position [0, 264]
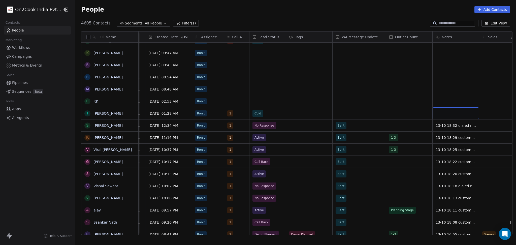
click at [438, 112] on div "grid" at bounding box center [456, 113] width 46 height 12
type textarea "**********"
click at [395, 114] on html "On2Cook India Pvt. Ltd. Contacts People Marketing Workflows Campaigns Metrics &…" at bounding box center [258, 122] width 516 height 245
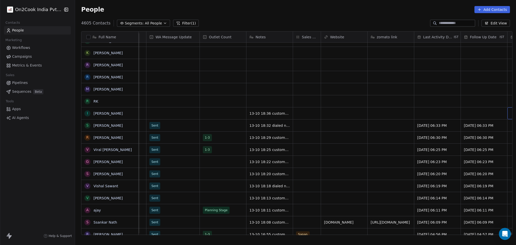
scroll to position [0, 497]
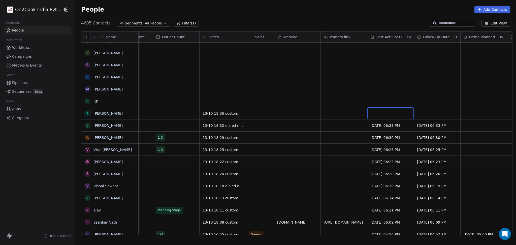
click at [401, 113] on div "grid" at bounding box center [390, 113] width 46 height 12
click at [395, 114] on div "grid" at bounding box center [390, 113] width 46 height 12
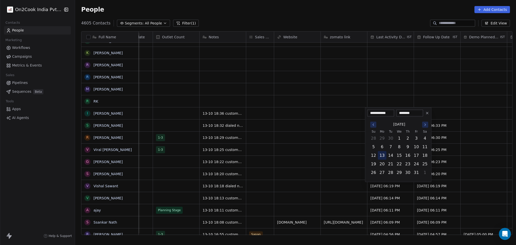
click at [380, 157] on button "13" at bounding box center [382, 155] width 8 height 8
click at [302, 155] on html "On2Cook India Pvt. Ltd. Contacts People Marketing Workflows Campaigns Metrics &…" at bounding box center [258, 122] width 516 height 245
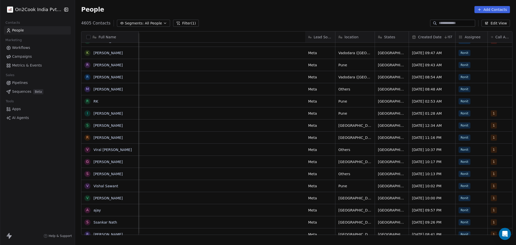
scroll to position [0, 310]
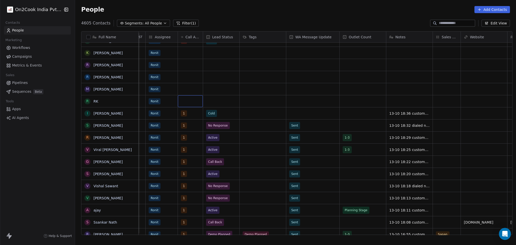
click at [182, 103] on div "grid" at bounding box center [190, 101] width 25 height 12
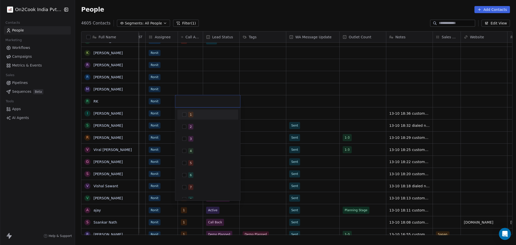
click at [184, 113] on button "Suggestions" at bounding box center [184, 115] width 4 height 4
click at [274, 97] on html "On2Cook India Pvt. Ltd. Contacts People Marketing Workflows Campaigns Metrics &…" at bounding box center [258, 122] width 516 height 245
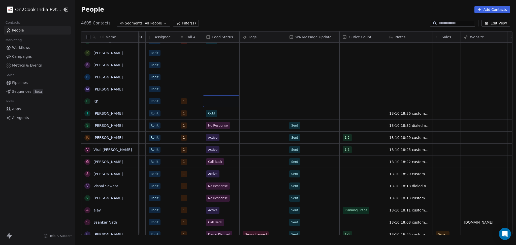
click at [226, 100] on div "grid" at bounding box center [221, 101] width 36 height 12
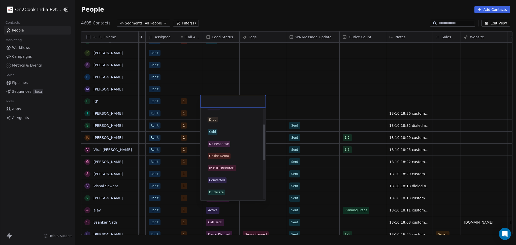
scroll to position [67, 0]
click at [229, 157] on div "Call Back" at bounding box center [233, 157] width 51 height 6
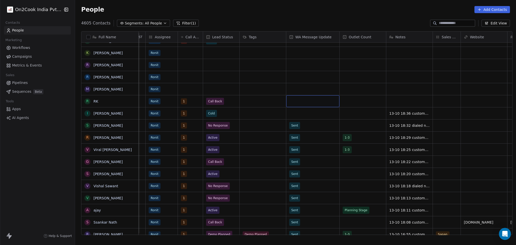
click at [297, 103] on div "grid" at bounding box center [312, 101] width 53 height 12
click at [301, 115] on div "Sent" at bounding box center [316, 115] width 51 height 6
click at [400, 108] on div "13-10 18:36 customer has changed the planned to use the device right now he wil…" at bounding box center [424, 119] width 76 height 25
click at [401, 99] on html "On2Cook India Pvt. Ltd. Contacts People Marketing Workflows Campaigns Metrics &…" at bounding box center [258, 122] width 516 height 245
click at [401, 99] on div "grid" at bounding box center [409, 101] width 46 height 12
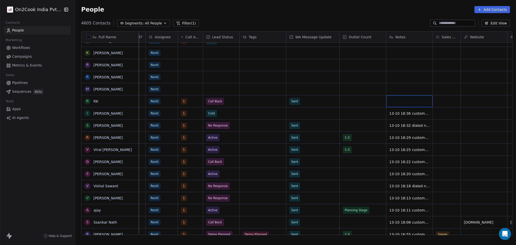
click at [401, 99] on div "grid" at bounding box center [409, 101] width 46 height 12
click at [405, 126] on span "13-10 18:32 dialed number is not recheable details shared in whatsapp" at bounding box center [420, 129] width 60 height 15
click at [405, 101] on html "On2Cook India Pvt. Ltd. Contacts People Marketing Workflows Campaigns Metrics &…" at bounding box center [258, 122] width 516 height 245
click at [405, 101] on div "grid" at bounding box center [409, 101] width 46 height 12
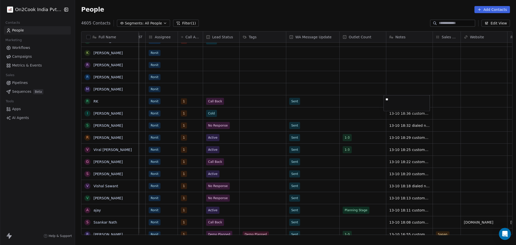
type textarea "***"
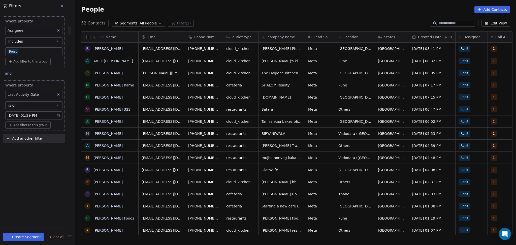
scroll to position [210, 438]
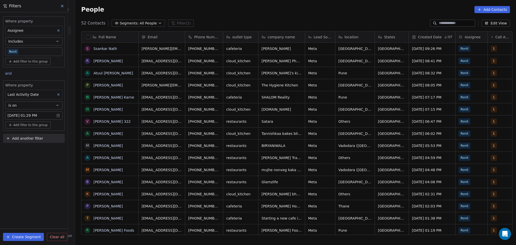
click at [30, 47] on div "Where property Assignee Includes Ronit" at bounding box center [33, 37] width 57 height 37
click at [30, 49] on body "On2Cook India Pvt. Ltd. Contacts People Marketing Workflows Campaigns Metrics &…" at bounding box center [258, 122] width 516 height 245
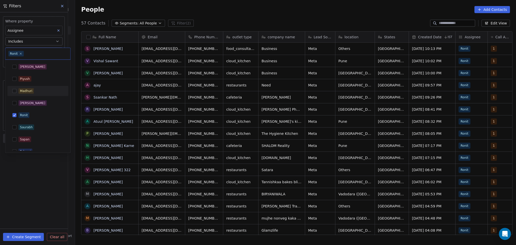
click at [23, 94] on div "Madhuri" at bounding box center [37, 91] width 57 height 8
click at [23, 113] on div "Ronit" at bounding box center [24, 115] width 8 height 5
click at [41, 162] on html "On2Cook India Pvt. Ltd. Contacts People Marketing Workflows Campaigns Metrics &…" at bounding box center [258, 122] width 516 height 245
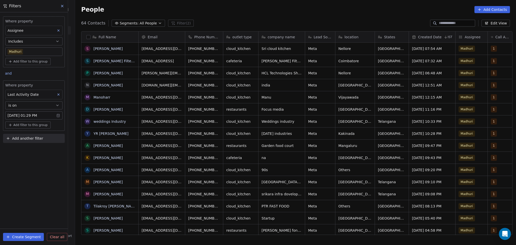
click at [61, 52] on body "On2Cook India Pvt. Ltd. Contacts People Marketing Workflows Campaigns Metrics &…" at bounding box center [258, 122] width 516 height 245
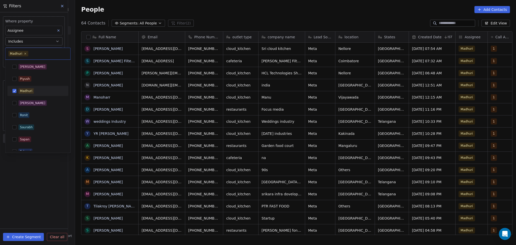
click at [41, 89] on div "Madhuri" at bounding box center [40, 91] width 45 height 6
click at [37, 111] on div "Ronit" at bounding box center [37, 115] width 57 height 8
click at [233, 15] on html "On2Cook India Pvt. Ltd. Contacts People Marketing Workflows Campaigns Metrics &…" at bounding box center [258, 122] width 516 height 245
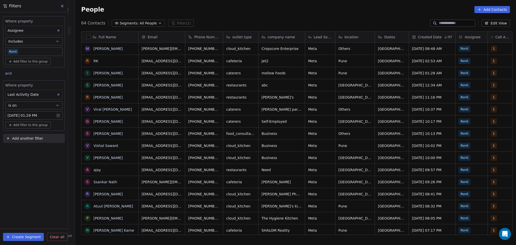
click at [30, 139] on span "Add another filter" at bounding box center [27, 138] width 31 height 5
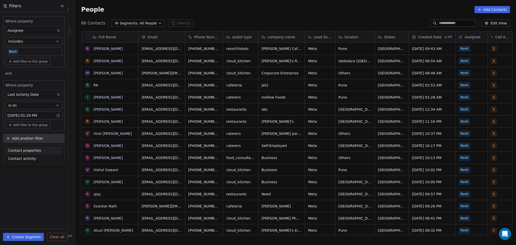
click at [24, 149] on span "Contact properties" at bounding box center [24, 150] width 33 height 5
type input "****"
click at [15, 185] on span "Lead Status" at bounding box center [18, 184] width 21 height 5
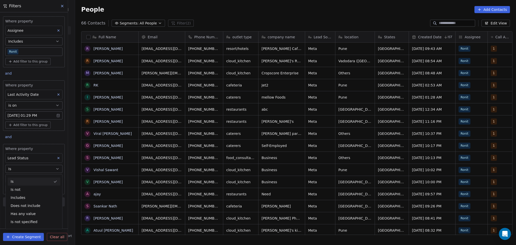
click at [16, 170] on button "Is" at bounding box center [33, 169] width 57 height 8
click at [18, 180] on body "On2Cook India Pvt. Ltd. Contacts People Marketing Workflows Campaigns Metrics &…" at bounding box center [258, 122] width 516 height 245
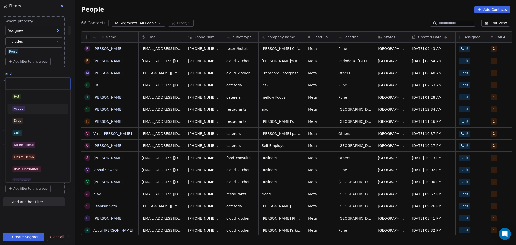
drag, startPoint x: 35, startPoint y: 110, endPoint x: 20, endPoint y: 115, distance: 15.7
click at [35, 110] on div "Active" at bounding box center [37, 109] width 51 height 6
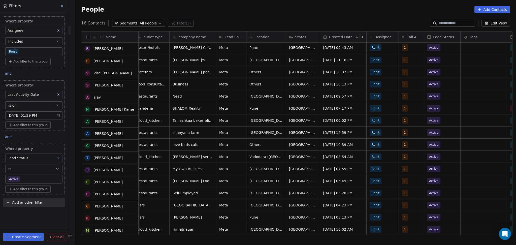
scroll to position [1, 0]
click at [24, 183] on body "On2Cook India Pvt. Ltd. Contacts People Marketing Workflows Campaigns Metrics &…" at bounding box center [258, 122] width 516 height 245
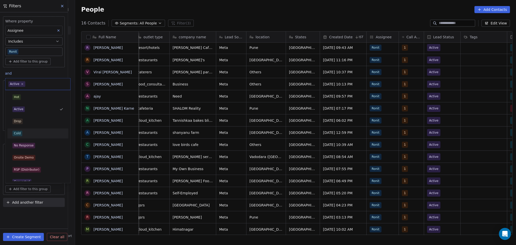
click at [27, 131] on div "Cold" at bounding box center [37, 134] width 51 height 6
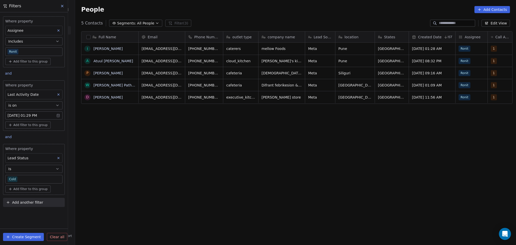
scroll to position [210, 438]
click at [27, 180] on body "On2Cook India Pvt. Ltd. Contacts People Marketing Workflows Campaigns Metrics &…" at bounding box center [258, 122] width 516 height 245
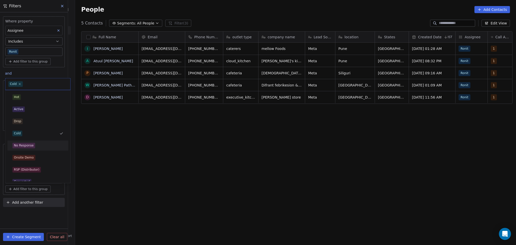
click at [33, 147] on div "No Response" at bounding box center [24, 145] width 20 height 5
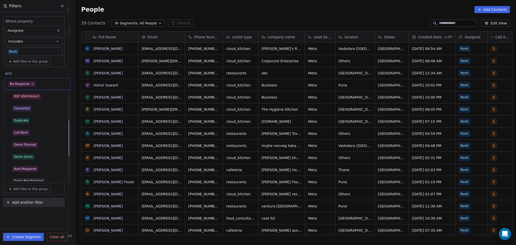
scroll to position [101, 0]
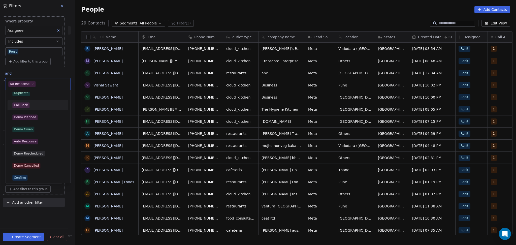
click at [28, 107] on div "Call Back" at bounding box center [37, 105] width 51 height 6
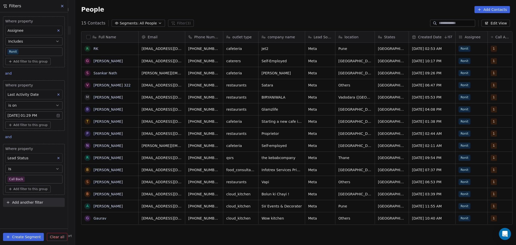
scroll to position [210, 438]
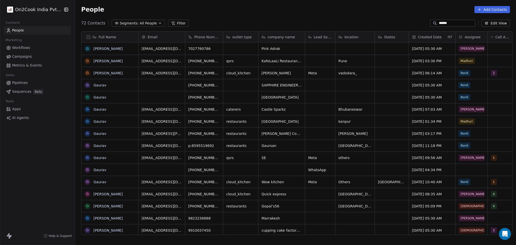
scroll to position [210, 438]
click at [443, 21] on input "******" at bounding box center [456, 23] width 35 height 5
click at [443, 22] on input "******" at bounding box center [456, 23] width 35 height 5
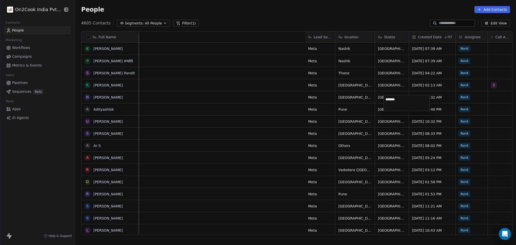
scroll to position [210, 438]
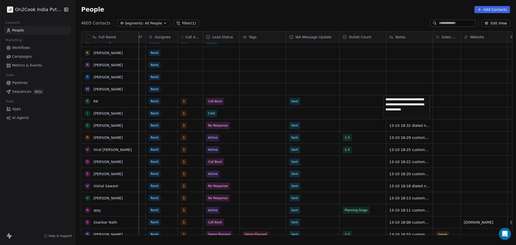
type textarea "**********"
drag, startPoint x: 343, startPoint y: 129, endPoint x: 359, endPoint y: 114, distance: 21.7
click at [343, 129] on html "On2Cook India Pvt. Ltd. Contacts People Marketing Workflows Campaigns Metrics &…" at bounding box center [258, 122] width 516 height 245
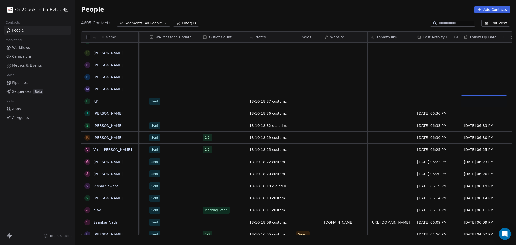
scroll to position [0, 497]
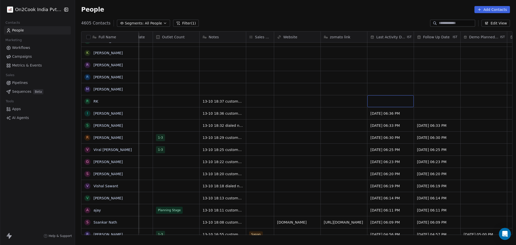
click at [378, 100] on div "grid" at bounding box center [390, 101] width 46 height 12
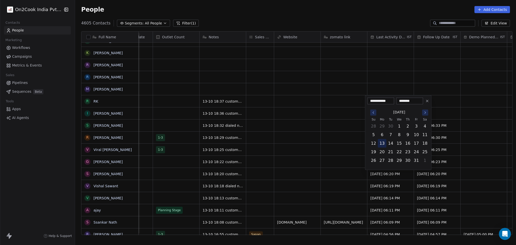
click at [384, 142] on button "13" at bounding box center [382, 143] width 8 height 8
click at [316, 139] on html "On2Cook India Pvt. Ltd. Contacts People Marketing Workflows Campaigns Metrics &…" at bounding box center [258, 122] width 516 height 245
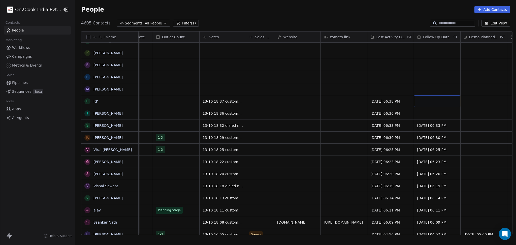
click at [433, 99] on div "grid" at bounding box center [437, 101] width 46 height 12
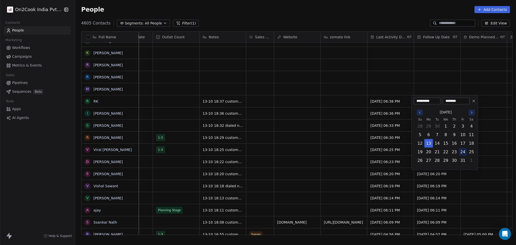
click at [463, 151] on button "24" at bounding box center [463, 152] width 8 height 8
type input "**********"
click at [306, 132] on html "On2Cook India Pvt. Ltd. Contacts People Marketing Workflows Campaigns Metrics &…" at bounding box center [258, 122] width 516 height 245
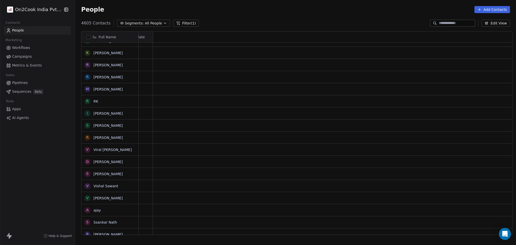
scroll to position [0, 0]
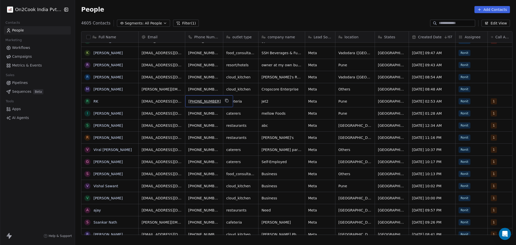
click at [214, 99] on div "[PHONE_NUMBER]" at bounding box center [209, 101] width 48 height 12
click at [225, 100] on icon "grid" at bounding box center [227, 101] width 4 height 4
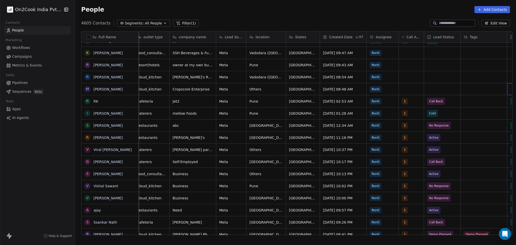
scroll to position [0, 142]
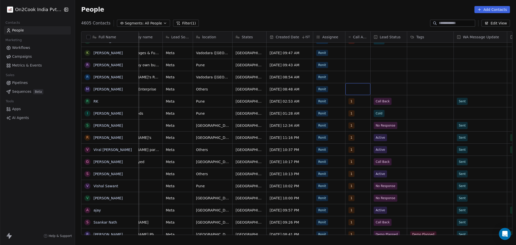
click at [346, 88] on div "grid" at bounding box center [357, 89] width 25 height 12
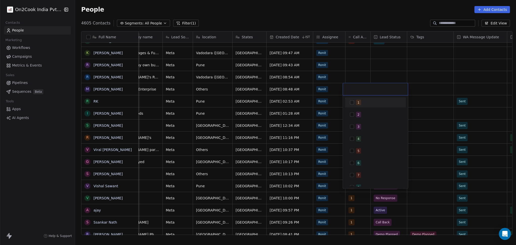
click at [353, 99] on div "1" at bounding box center [375, 103] width 57 height 8
click at [426, 97] on html "On2Cook India Pvt. Ltd. Contacts People Marketing Workflows Campaigns Metrics &…" at bounding box center [258, 122] width 516 height 245
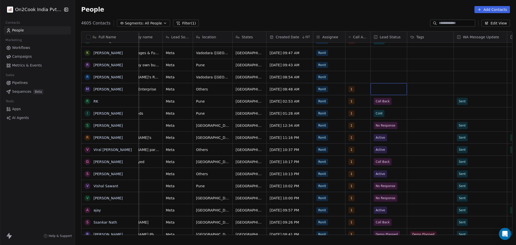
click at [387, 87] on div "grid" at bounding box center [389, 89] width 36 height 12
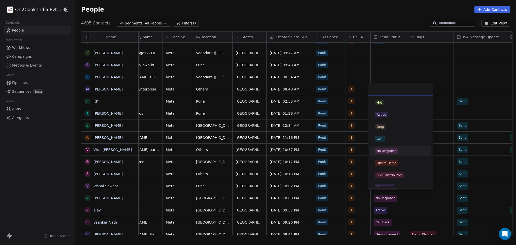
drag, startPoint x: 392, startPoint y: 148, endPoint x: 456, endPoint y: 85, distance: 90.3
click at [392, 149] on div "No Response" at bounding box center [387, 151] width 20 height 5
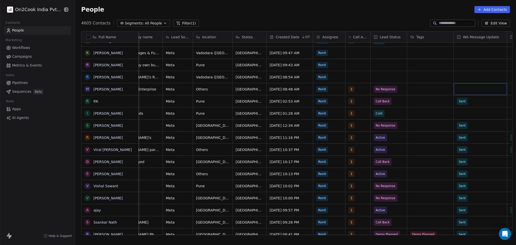
click at [456, 85] on div "grid" at bounding box center [480, 89] width 53 height 12
click at [462, 100] on span "Sent" at bounding box center [460, 103] width 10 height 6
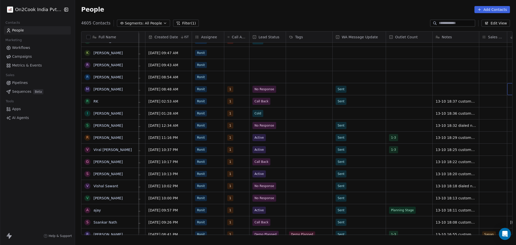
scroll to position [0, 310]
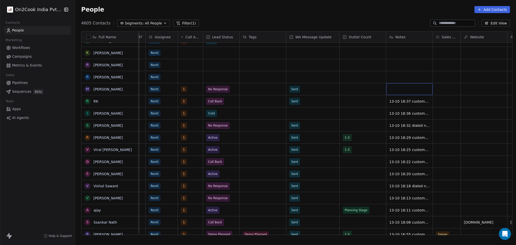
click at [409, 88] on div "grid" at bounding box center [409, 89] width 46 height 12
type textarea "**********"
click at [467, 86] on html "On2Cook India Pvt. Ltd. Contacts People Marketing Workflows Campaigns Metrics &…" at bounding box center [258, 122] width 516 height 245
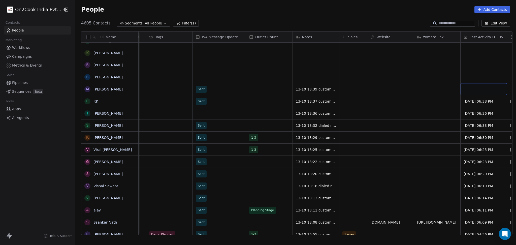
scroll to position [0, 450]
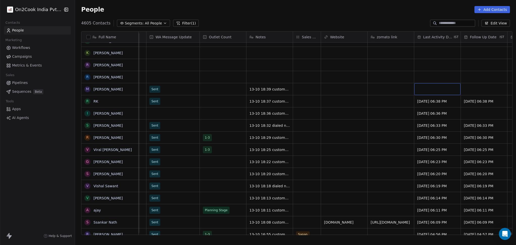
click at [417, 92] on div "grid" at bounding box center [437, 89] width 46 height 12
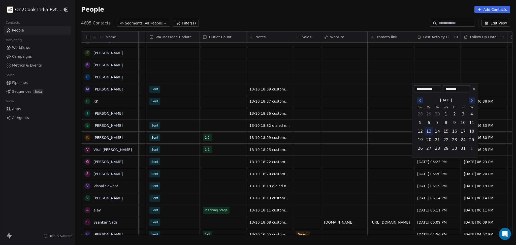
click at [430, 133] on button "13" at bounding box center [429, 131] width 8 height 8
click at [359, 135] on html "On2Cook India Pvt. Ltd. Contacts People Marketing Workflows Campaigns Metrics &…" at bounding box center [258, 122] width 516 height 245
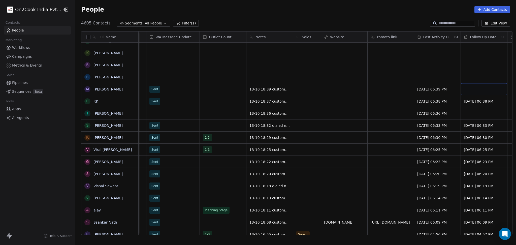
click at [488, 89] on div "grid" at bounding box center [484, 89] width 46 height 12
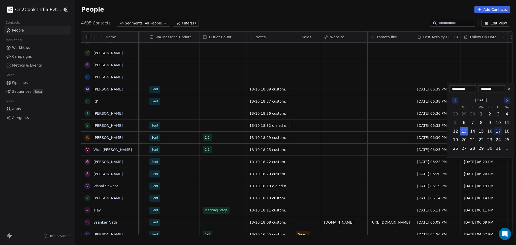
click at [498, 131] on button "17" at bounding box center [498, 131] width 8 height 8
type input "**********"
click at [310, 138] on html "On2Cook India Pvt. Ltd. Contacts People Marketing Workflows Campaigns Metrics &…" at bounding box center [258, 122] width 516 height 245
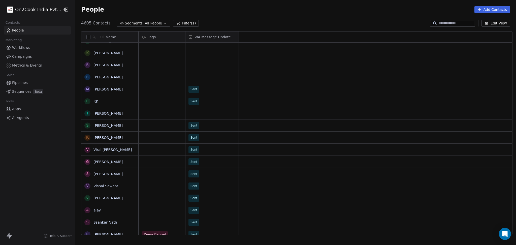
scroll to position [0, 0]
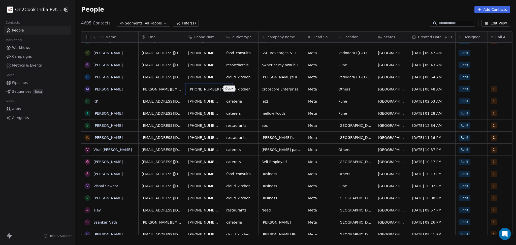
click at [224, 87] on button "grid" at bounding box center [227, 88] width 6 height 6
click at [309, 78] on icon "grid" at bounding box center [311, 76] width 4 height 4
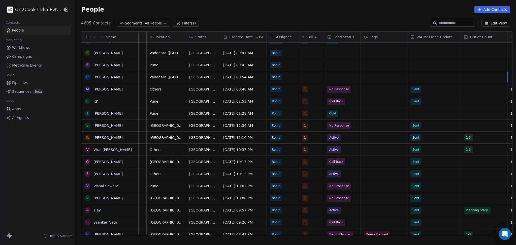
scroll to position [0, 236]
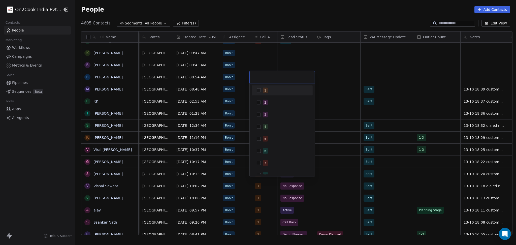
click at [261, 90] on div "1" at bounding box center [282, 90] width 57 height 8
click at [339, 84] on html "On2Cook India Pvt. Ltd. Contacts People Marketing Workflows Campaigns Metrics &…" at bounding box center [258, 122] width 516 height 245
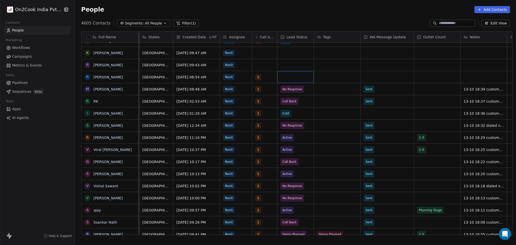
click at [300, 79] on div "grid" at bounding box center [295, 77] width 36 height 12
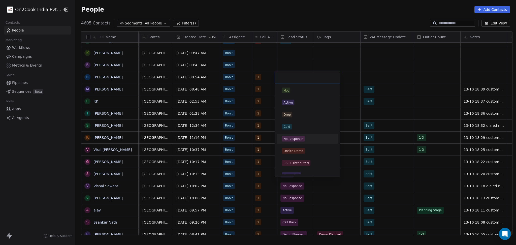
click at [305, 135] on div "No Response" at bounding box center [307, 139] width 57 height 8
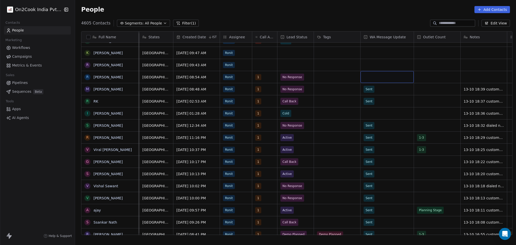
click at [368, 80] on div "grid" at bounding box center [387, 77] width 53 height 12
click at [373, 93] on span "Sent" at bounding box center [370, 91] width 10 height 6
click at [487, 80] on div "grid" at bounding box center [484, 77] width 46 height 12
type textarea "**********"
click at [458, 120] on html "On2Cook India Pvt. Ltd. Contacts People Marketing Workflows Campaigns Metrics &…" at bounding box center [258, 122] width 516 height 245
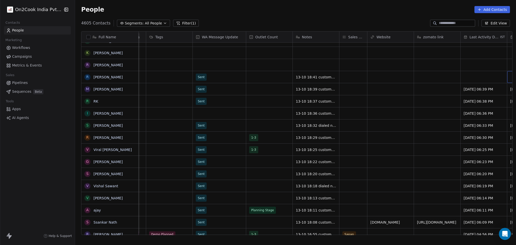
scroll to position [0, 450]
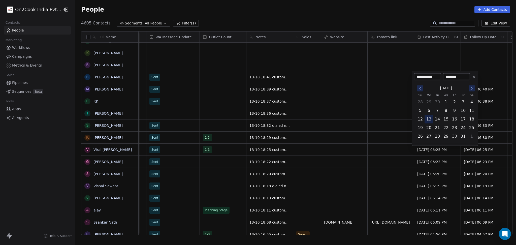
click at [431, 119] on button "13" at bounding box center [429, 119] width 8 height 8
click at [350, 116] on html "On2Cook India Pvt. Ltd. Contacts People Marketing Workflows Campaigns Metrics &…" at bounding box center [258, 122] width 516 height 245
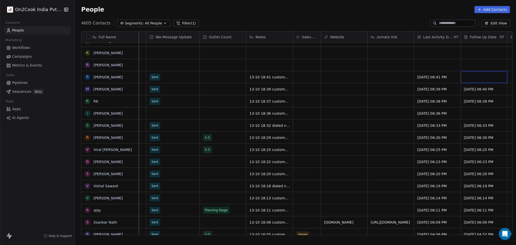
click at [486, 76] on div "grid" at bounding box center [484, 77] width 46 height 12
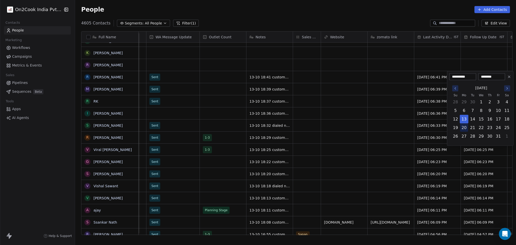
click at [467, 130] on button "20" at bounding box center [464, 128] width 8 height 8
type input "**********"
click at [289, 125] on html "On2Cook India Pvt. Ltd. Contacts People Marketing Workflows Campaigns Metrics &…" at bounding box center [258, 122] width 516 height 245
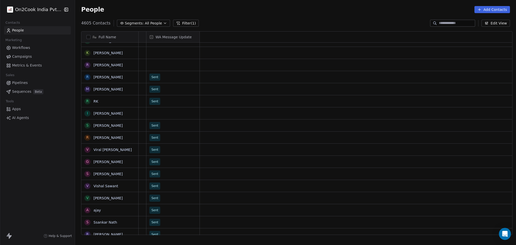
scroll to position [0, 0]
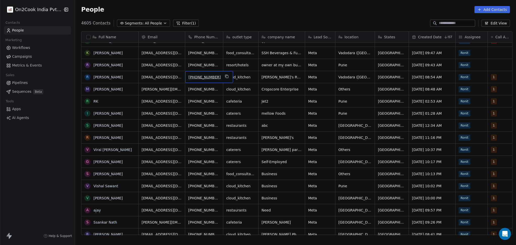
click at [220, 80] on div "[PHONE_NUMBER]" at bounding box center [209, 77] width 48 height 12
click at [224, 78] on button "grid" at bounding box center [227, 76] width 6 height 6
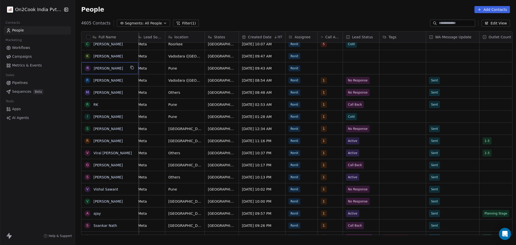
scroll to position [0, 170]
click at [331, 73] on div "grid" at bounding box center [329, 68] width 25 height 12
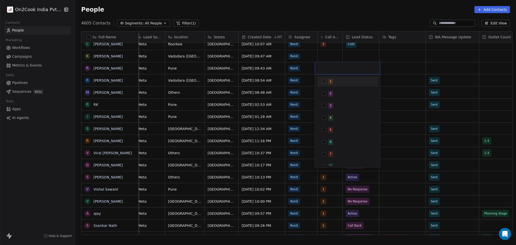
click at [337, 82] on div "1" at bounding box center [350, 82] width 45 height 6
click at [396, 64] on html "On2Cook India Pvt. Ltd. Contacts People Marketing Workflows Campaigns Metrics &…" at bounding box center [258, 122] width 516 height 245
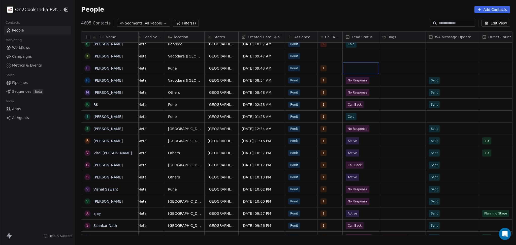
click at [348, 69] on div "grid" at bounding box center [361, 68] width 36 height 12
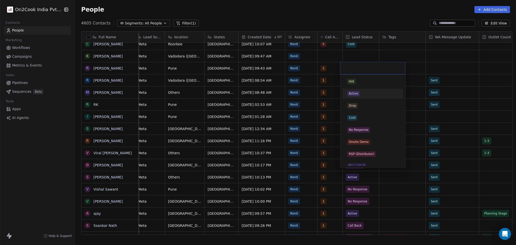
click at [369, 92] on div "Active" at bounding box center [372, 94] width 51 height 6
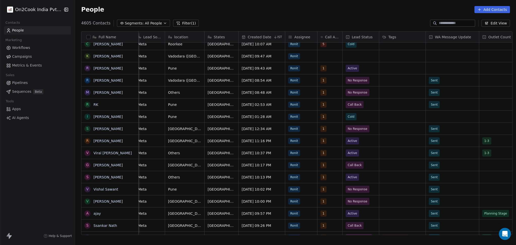
scroll to position [0, 118]
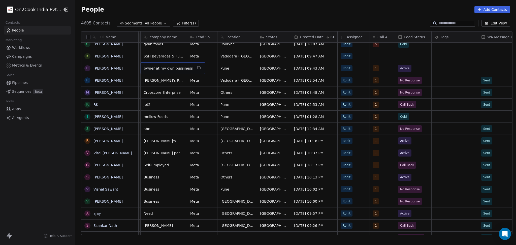
click at [157, 73] on div "owner at my own bussiness" at bounding box center [173, 68] width 65 height 12
type textarea "**********"
click at [433, 68] on html "On2Cook India Pvt. Ltd. Contacts People Marketing Workflows Campaigns Metrics &…" at bounding box center [258, 122] width 516 height 245
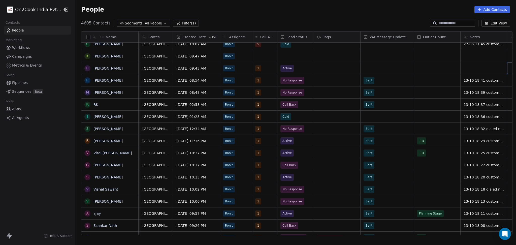
scroll to position [0, 264]
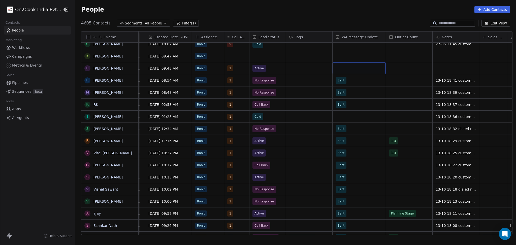
click at [348, 73] on div "grid" at bounding box center [359, 68] width 53 height 12
click at [344, 79] on div "Sent" at bounding box center [342, 81] width 7 height 5
click at [435, 73] on div "grid" at bounding box center [456, 68] width 46 height 12
type textarea "**********"
click at [420, 71] on html "On2Cook India Pvt. Ltd. Contacts People Marketing Workflows Campaigns Metrics &…" at bounding box center [258, 122] width 516 height 245
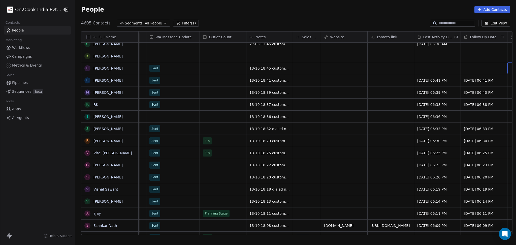
scroll to position [0, 497]
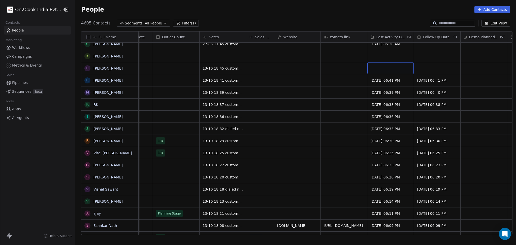
click at [406, 66] on div "grid" at bounding box center [390, 68] width 46 height 12
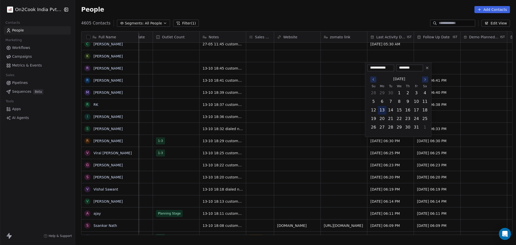
click at [378, 111] on button "13" at bounding box center [382, 110] width 8 height 8
click at [342, 112] on html "On2Cook India Pvt. Ltd. Contacts People Marketing Workflows Campaigns Metrics &…" at bounding box center [258, 122] width 516 height 245
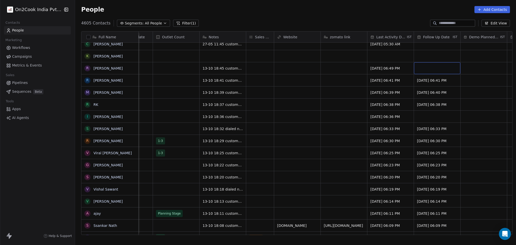
click at [428, 65] on div "grid" at bounding box center [437, 68] width 46 height 12
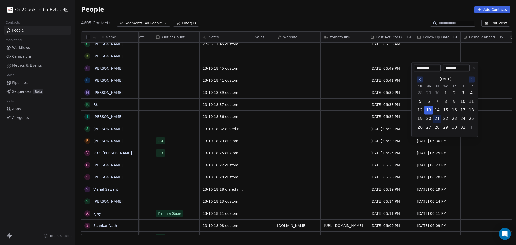
click at [440, 120] on button "21" at bounding box center [437, 119] width 8 height 8
type input "**********"
click at [386, 118] on html "On2Cook India Pvt. Ltd. Contacts People Marketing Workflows Campaigns Metrics &…" at bounding box center [258, 122] width 516 height 245
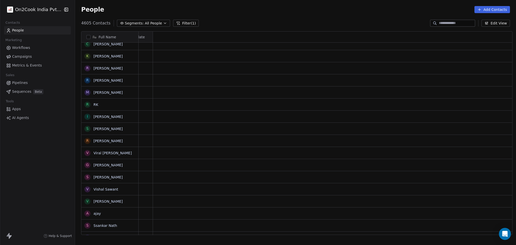
scroll to position [0, 0]
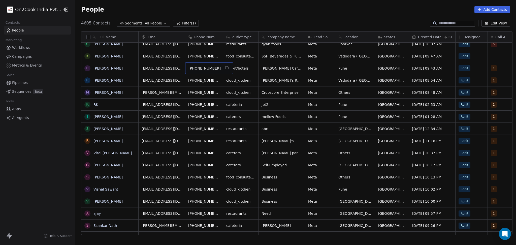
click at [222, 68] on div "[PHONE_NUMBER]" at bounding box center [209, 68] width 48 height 12
click at [225, 66] on icon "grid" at bounding box center [226, 67] width 2 height 2
